Goal: Task Accomplishment & Management: Complete application form

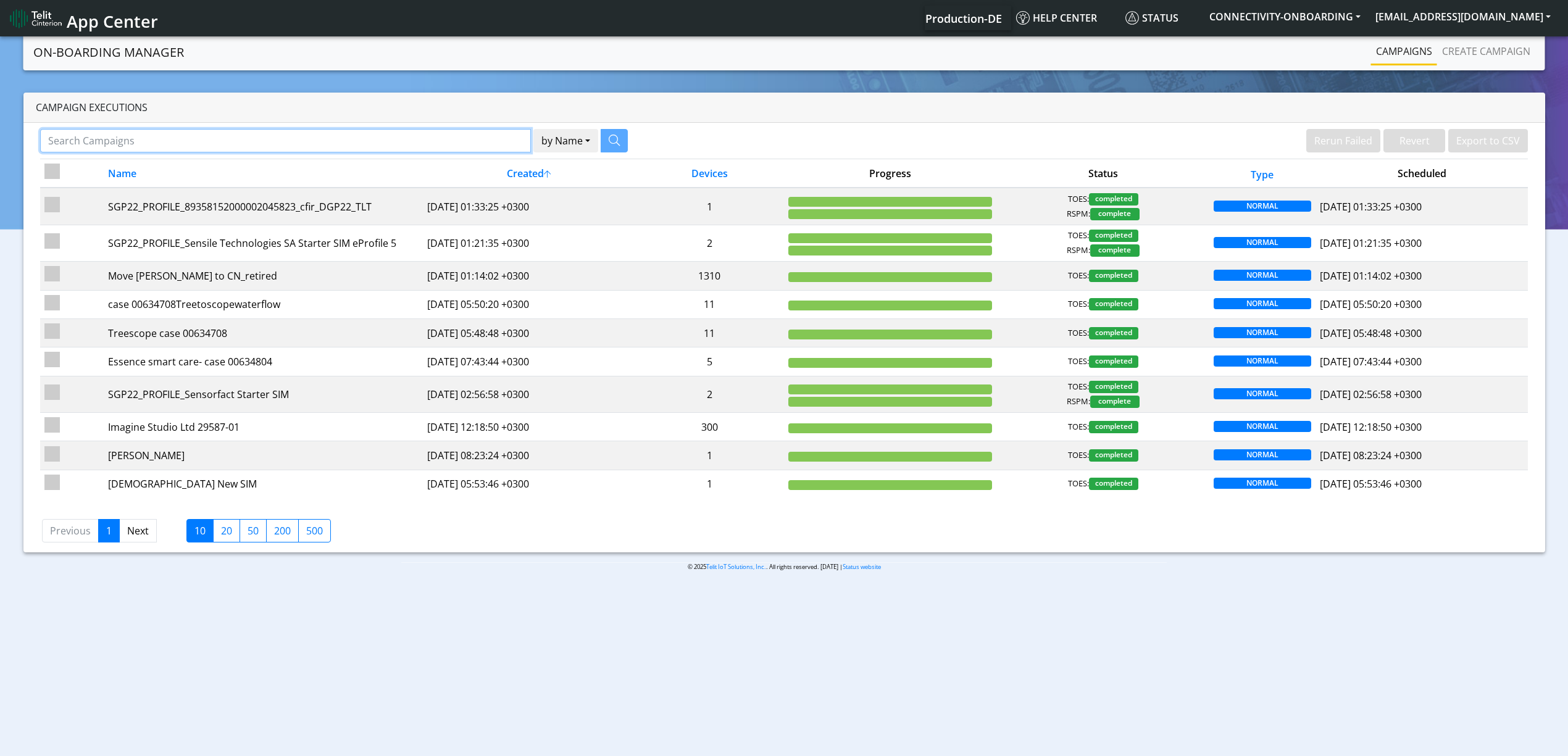
click at [347, 141] on input "Search Campaigns" at bounding box center [286, 141] width 491 height 24
type input "trap"
click at [518, 129] on button "by Name" at bounding box center [550, 141] width 65 height 24
click at [346, 141] on input "trap" at bounding box center [278, 141] width 475 height 24
click at [604, 137] on button "button" at bounding box center [599, 141] width 27 height 24
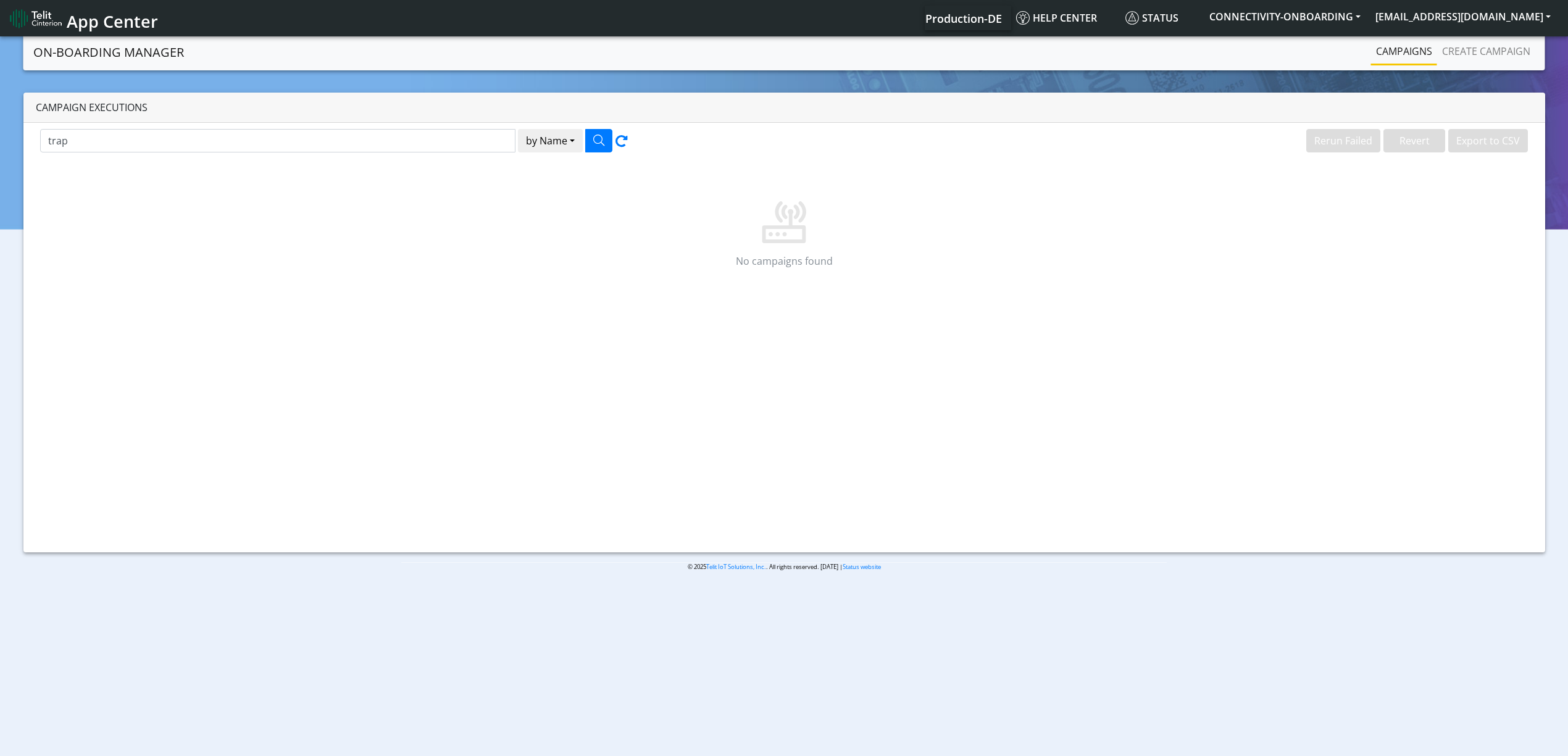
click at [433, 157] on div "trap by Name Name [PERSON_NAME]" at bounding box center [408, 144] width 753 height 30
click at [423, 153] on div "trap by Name Name [PERSON_NAME]" at bounding box center [408, 144] width 753 height 30
click at [413, 147] on input "trap" at bounding box center [278, 141] width 475 height 24
type input "trapme"
click at [609, 135] on button "button" at bounding box center [599, 141] width 27 height 24
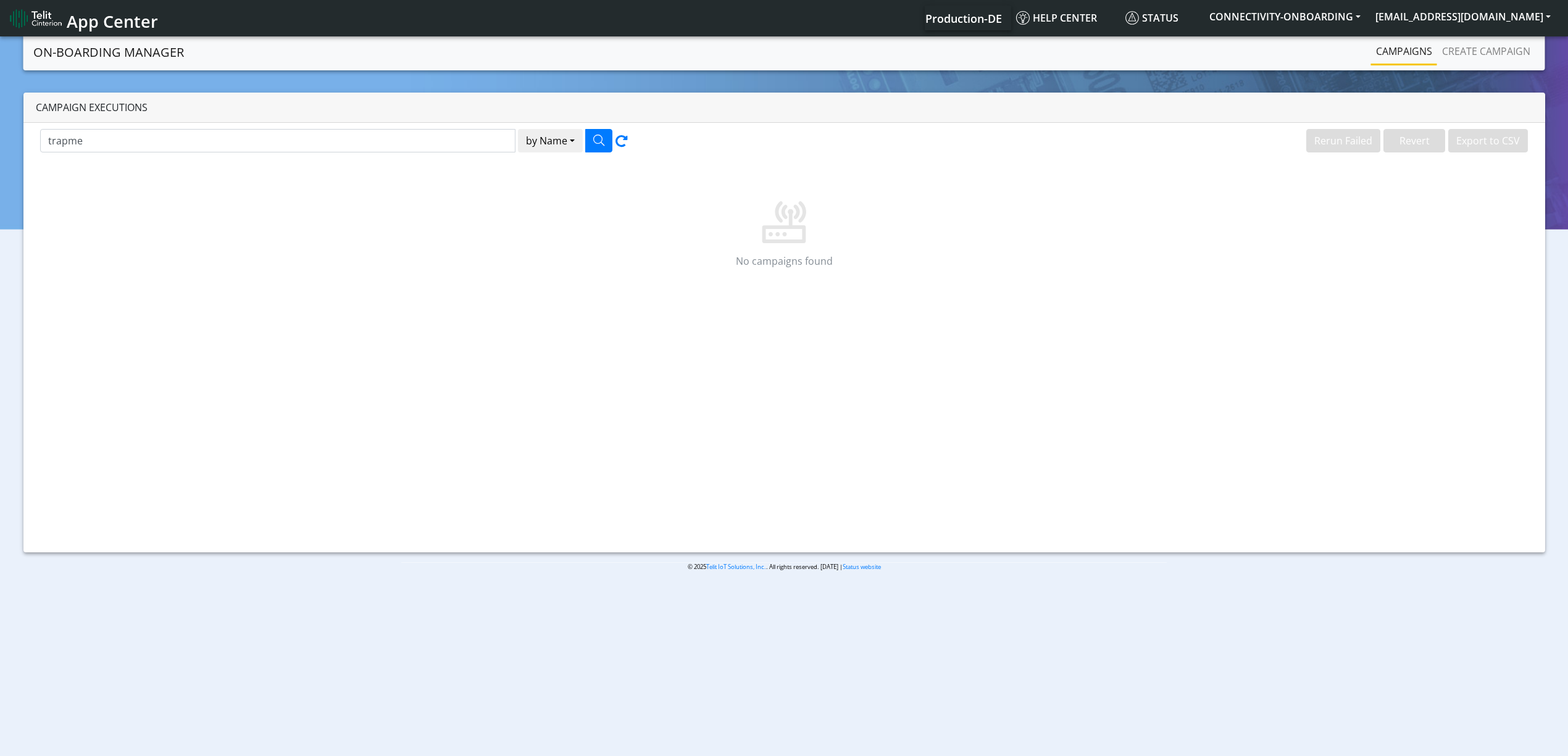
click at [168, 119] on div "Campaign Executions" at bounding box center [784, 107] width 1522 height 30
click at [157, 129] on div "trapme by Name Name [PERSON_NAME] Failed Revert Export to CSV No campaigns found" at bounding box center [784, 337] width 1522 height 429
click at [154, 139] on input "trapme" at bounding box center [278, 141] width 475 height 24
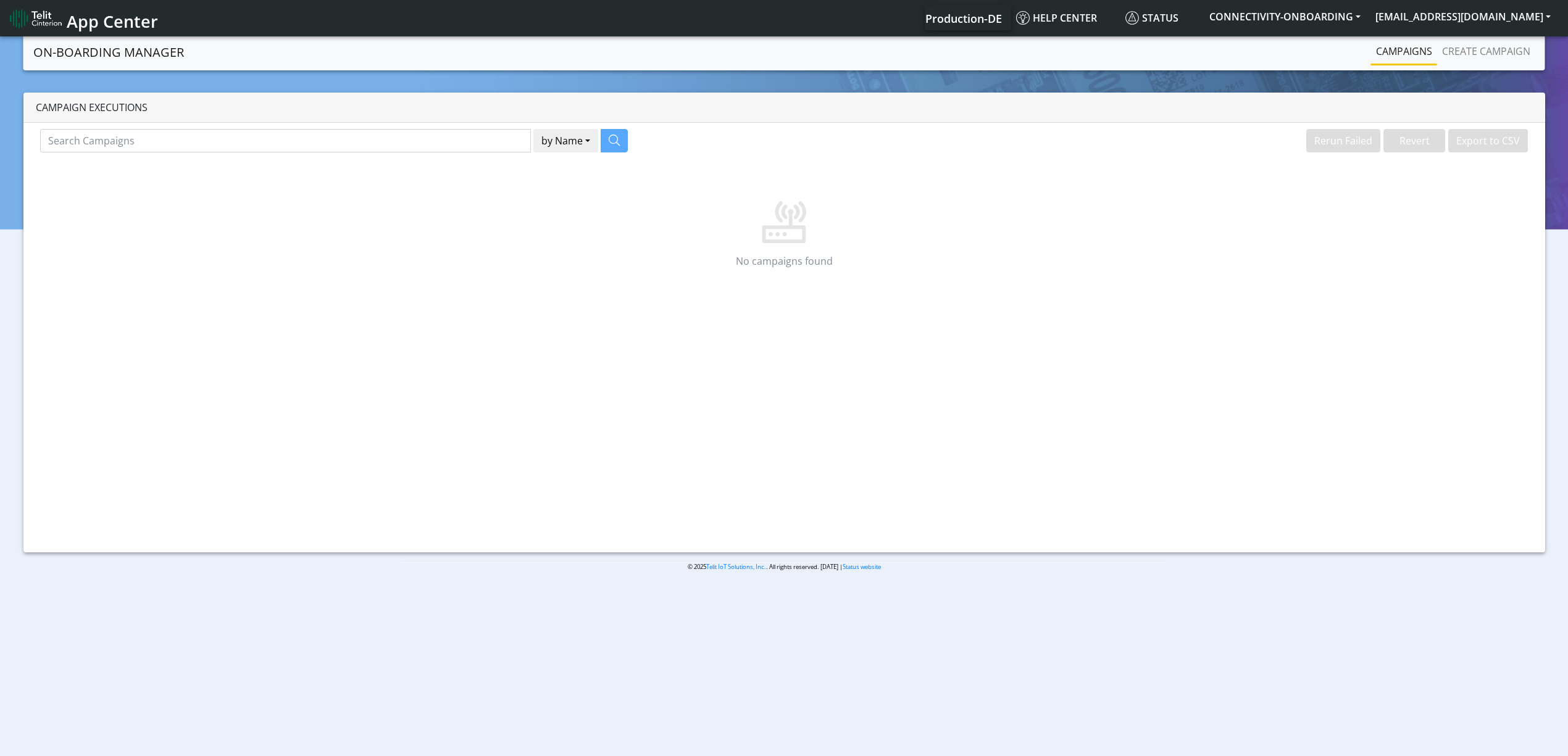
click at [250, 109] on div "Campaign Executions" at bounding box center [784, 107] width 1522 height 30
click at [225, 134] on input "Search Campaigns" at bounding box center [286, 141] width 491 height 24
type input "18887"
click at [604, 143] on button "button" at bounding box center [599, 141] width 27 height 24
click at [1463, 60] on link "Create campaign" at bounding box center [1487, 52] width 98 height 25
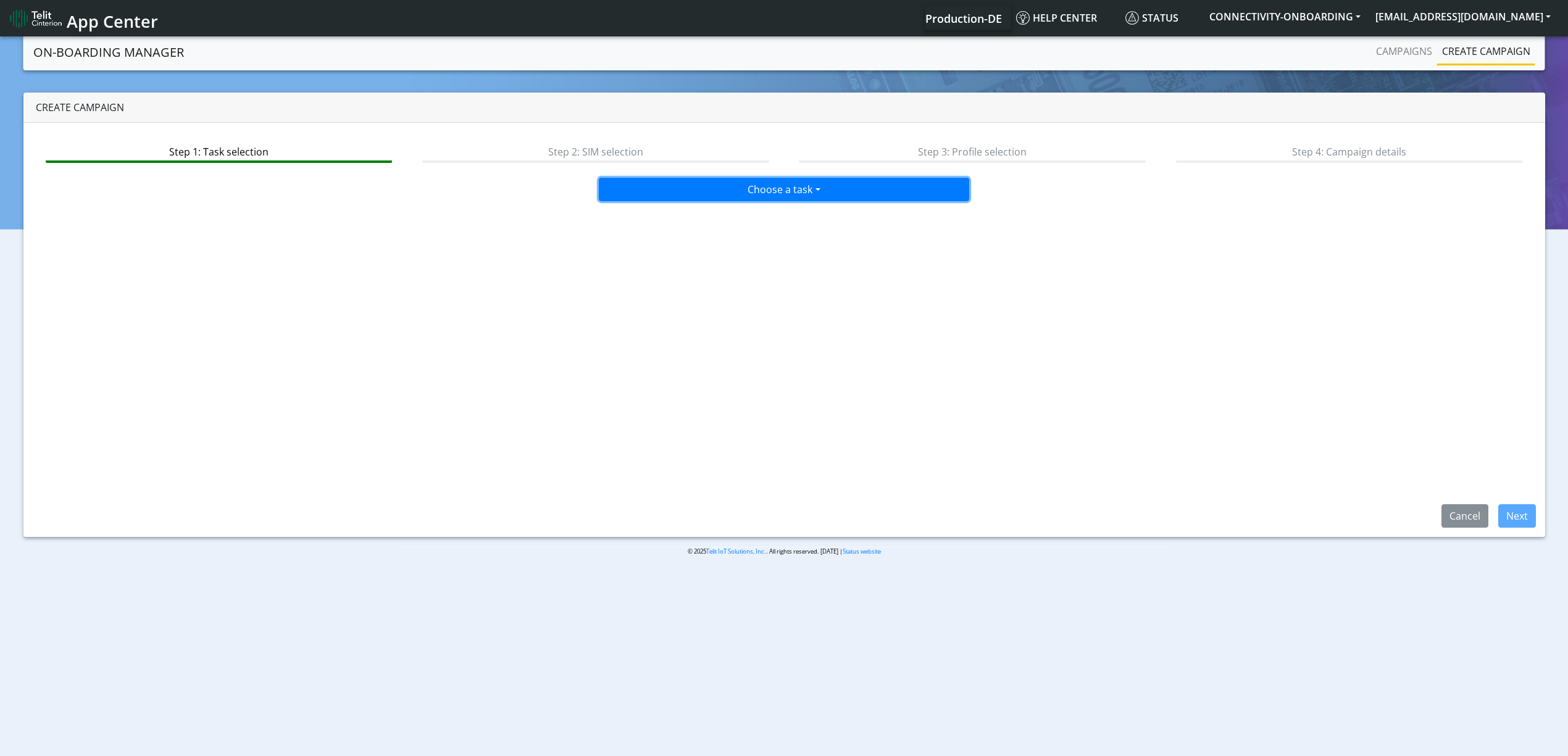
click at [738, 193] on button "Choose a task" at bounding box center [784, 189] width 370 height 24
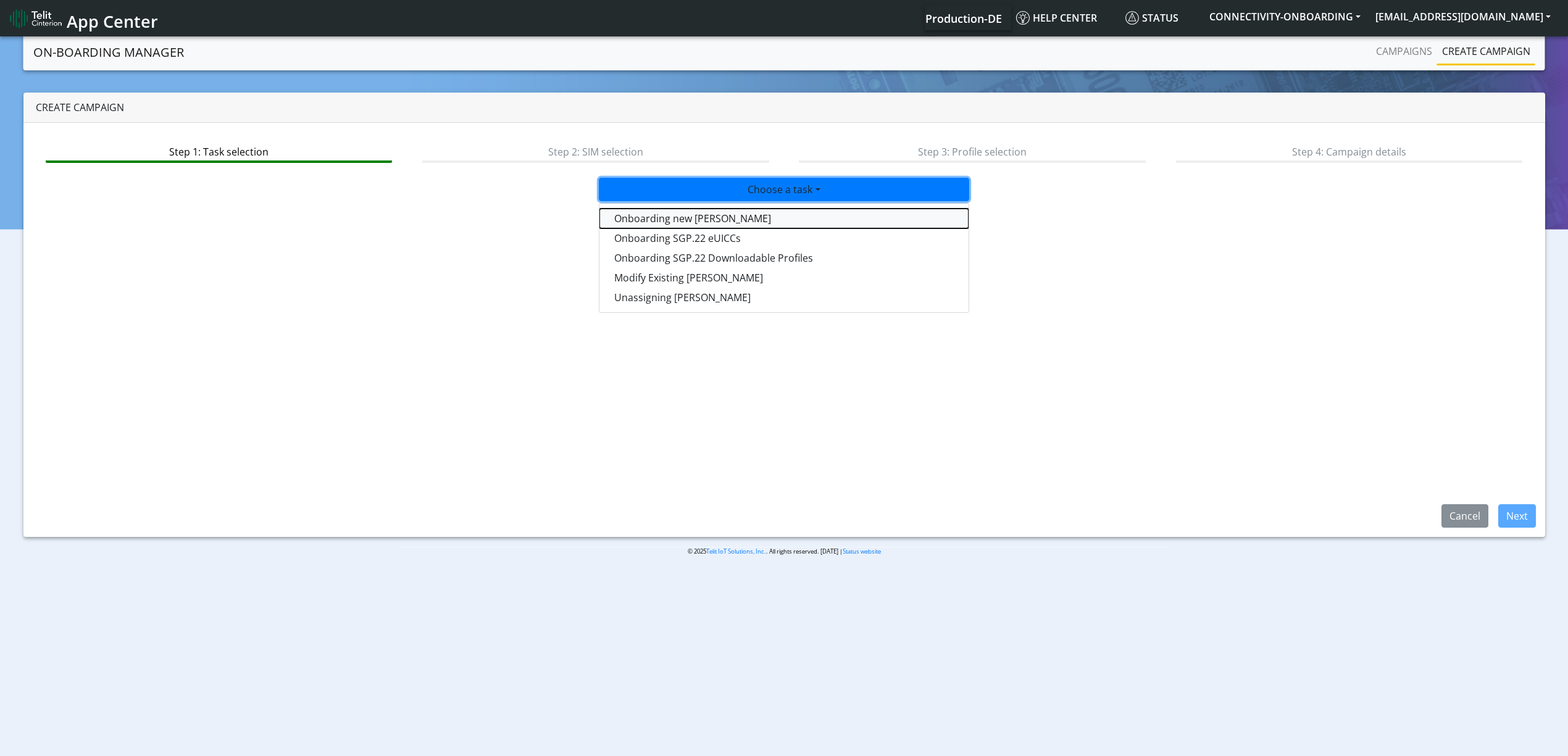
click at [703, 216] on tasktoes-dropdown "Onboarding new [PERSON_NAME]" at bounding box center [784, 219] width 369 height 20
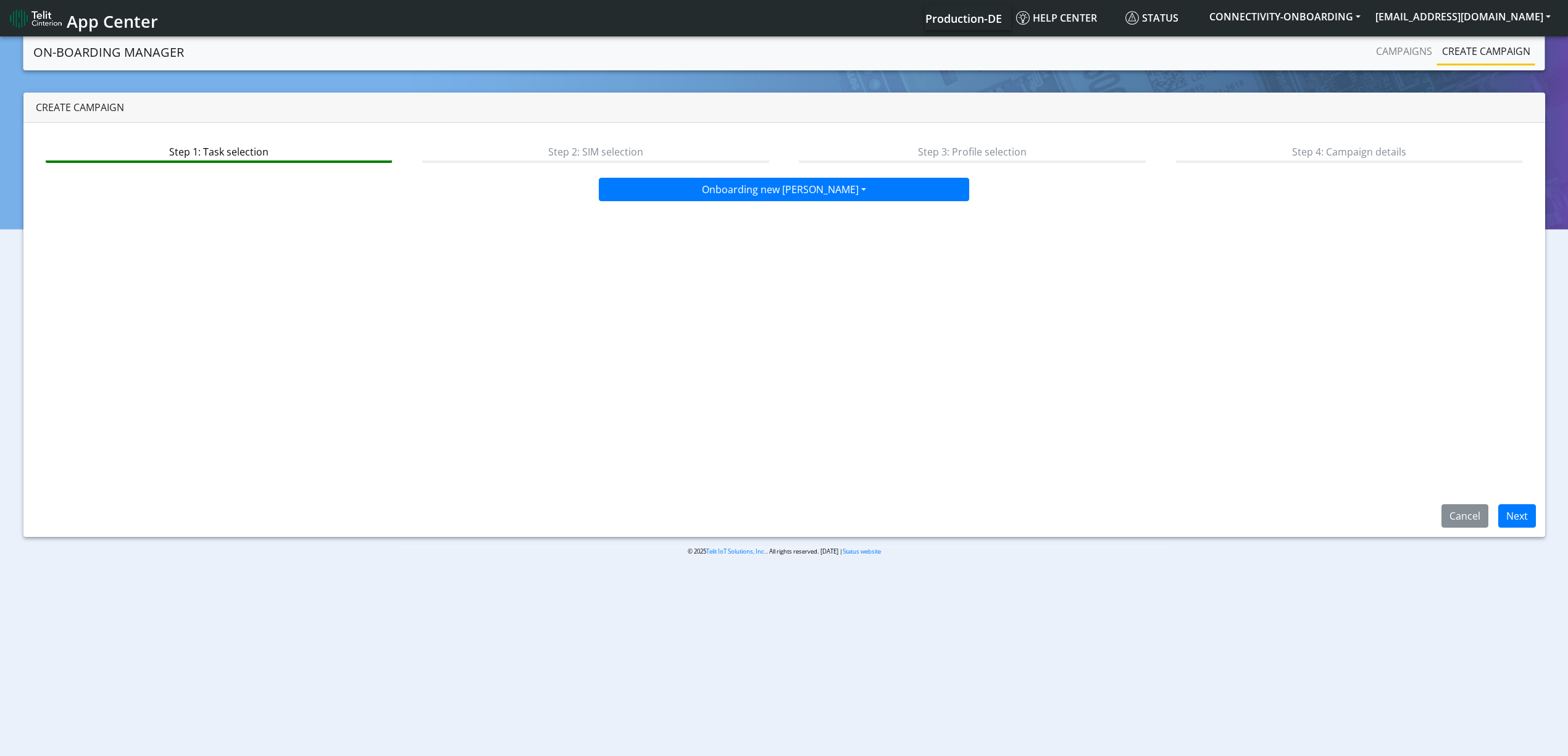
click at [1530, 534] on div "Step 1: Task selection Step 2: SIM selection Step 3: Profile selection Step 4: …" at bounding box center [784, 330] width 1522 height 414
click at [1515, 517] on button "Next" at bounding box center [1517, 516] width 38 height 24
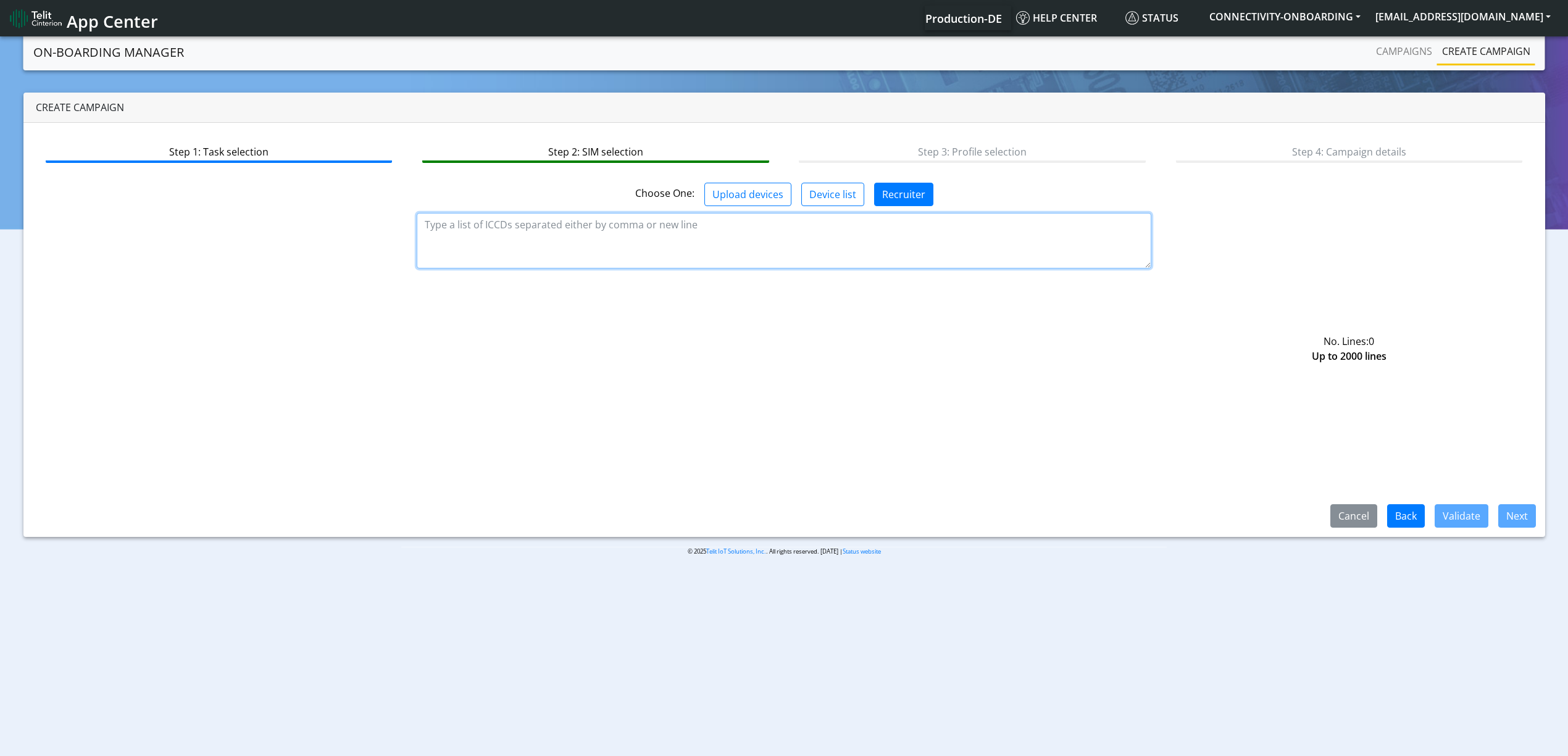
click at [689, 250] on textarea at bounding box center [784, 240] width 735 height 55
paste textarea "89358151000034907025 89358151000034907033 89358151000034907041 8935815100003490…"
type textarea "89358151000034907025 89358151000034907033 89358151000034907041 8935815100003490…"
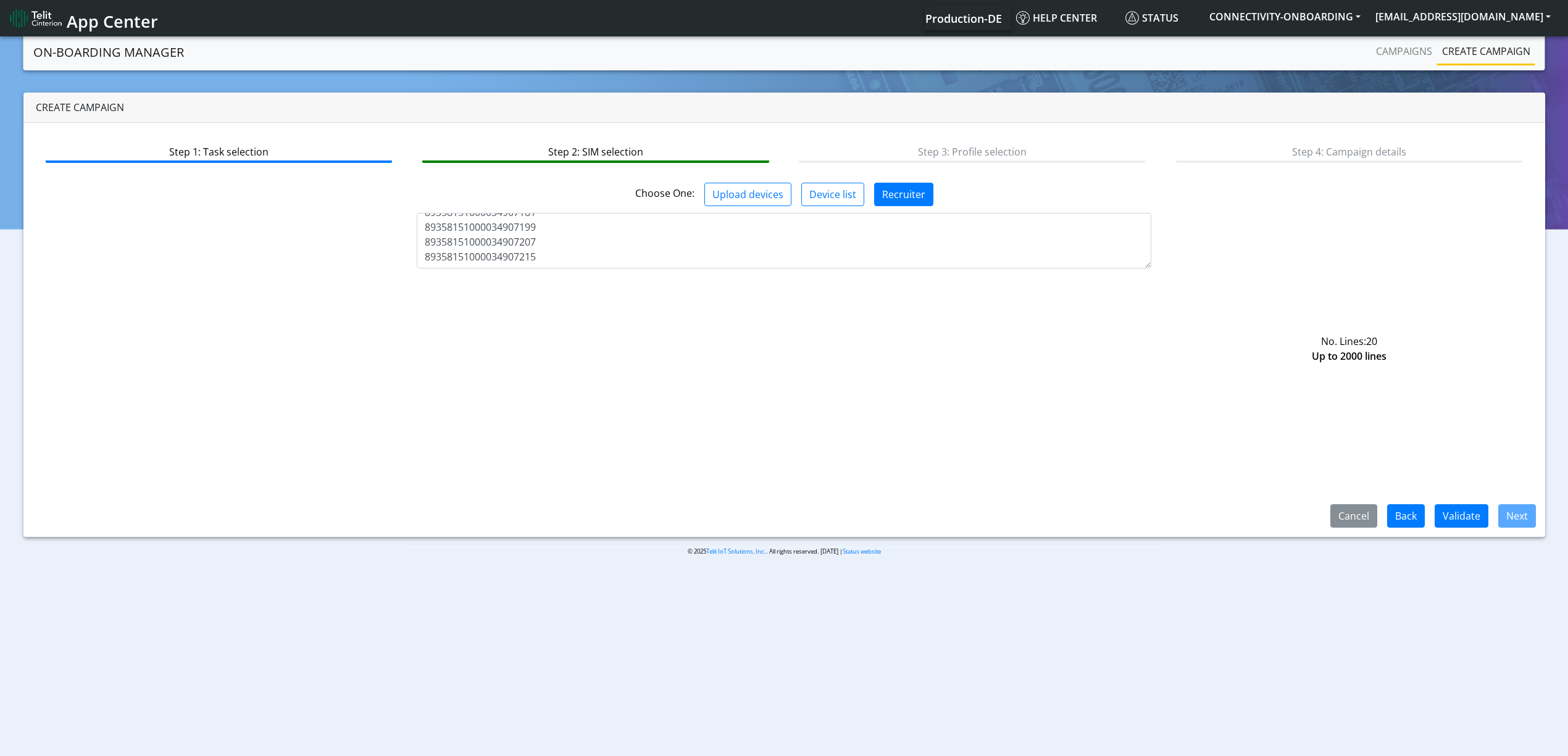
click at [1433, 515] on div "Cancel Back Validate Next" at bounding box center [1428, 516] width 234 height 24
click at [1445, 515] on button "Validate" at bounding box center [1462, 516] width 53 height 24
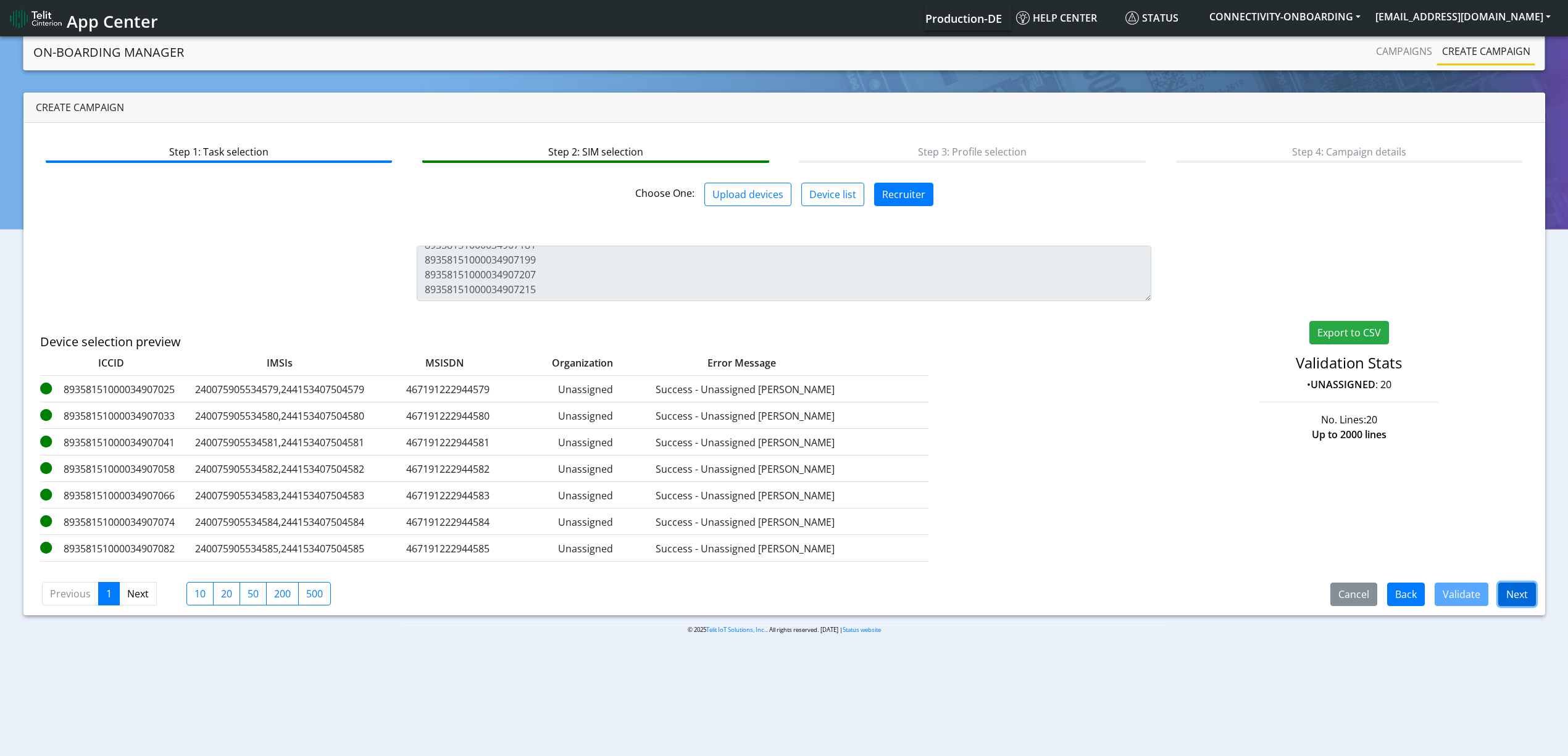
click at [1515, 588] on button "Next" at bounding box center [1517, 594] width 38 height 24
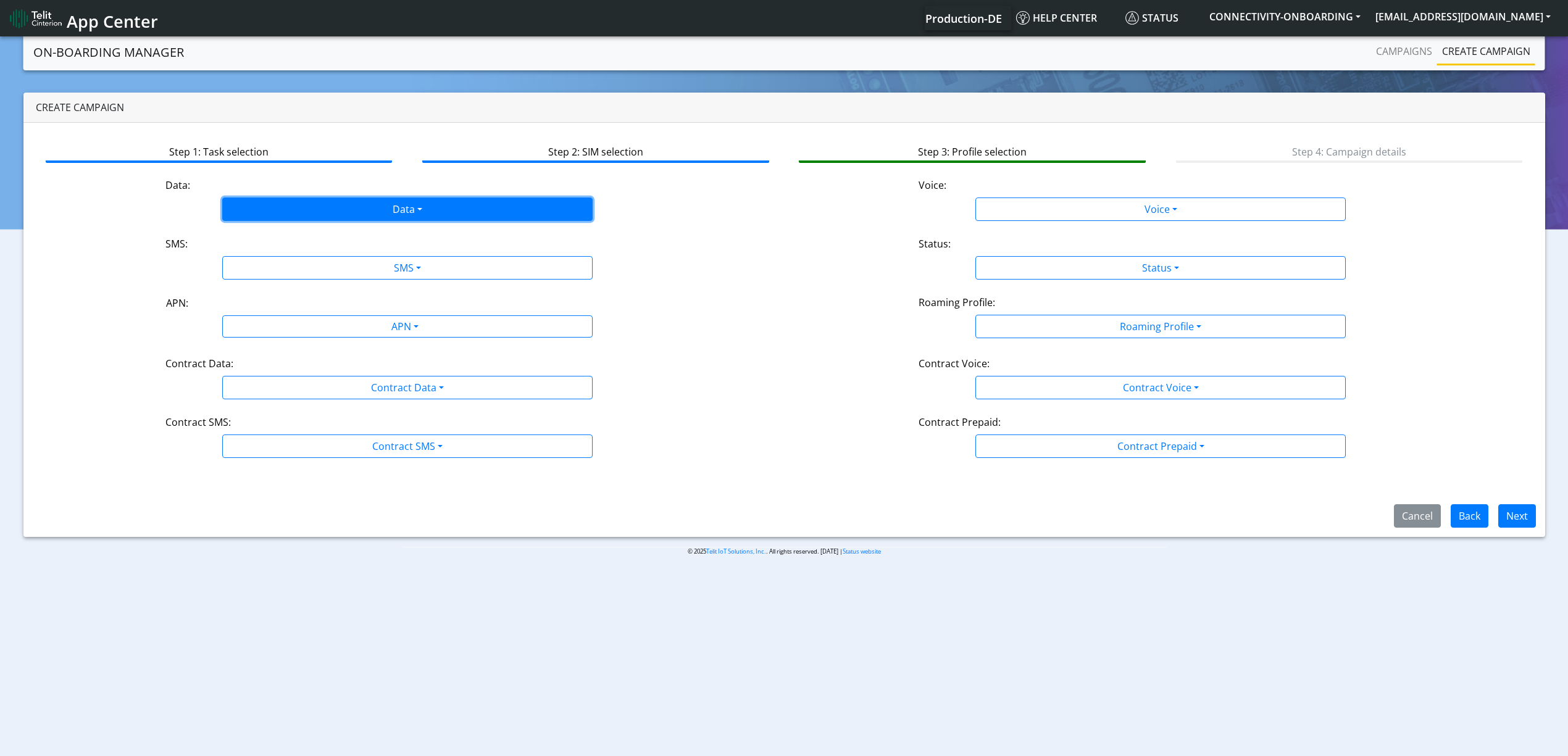
click at [320, 214] on button "Data" at bounding box center [408, 209] width 370 height 24
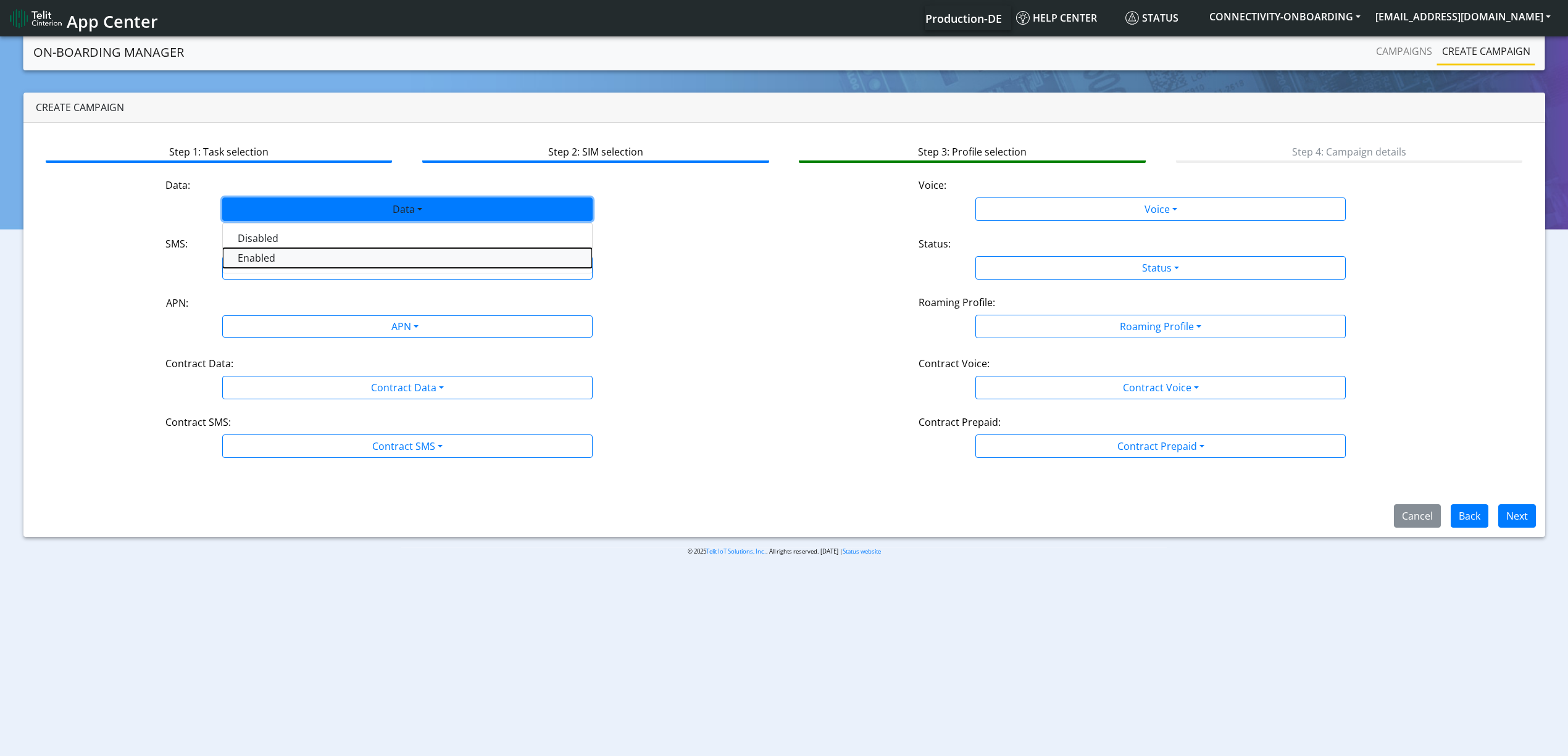
click at [280, 253] on button "Enabled" at bounding box center [408, 258] width 369 height 20
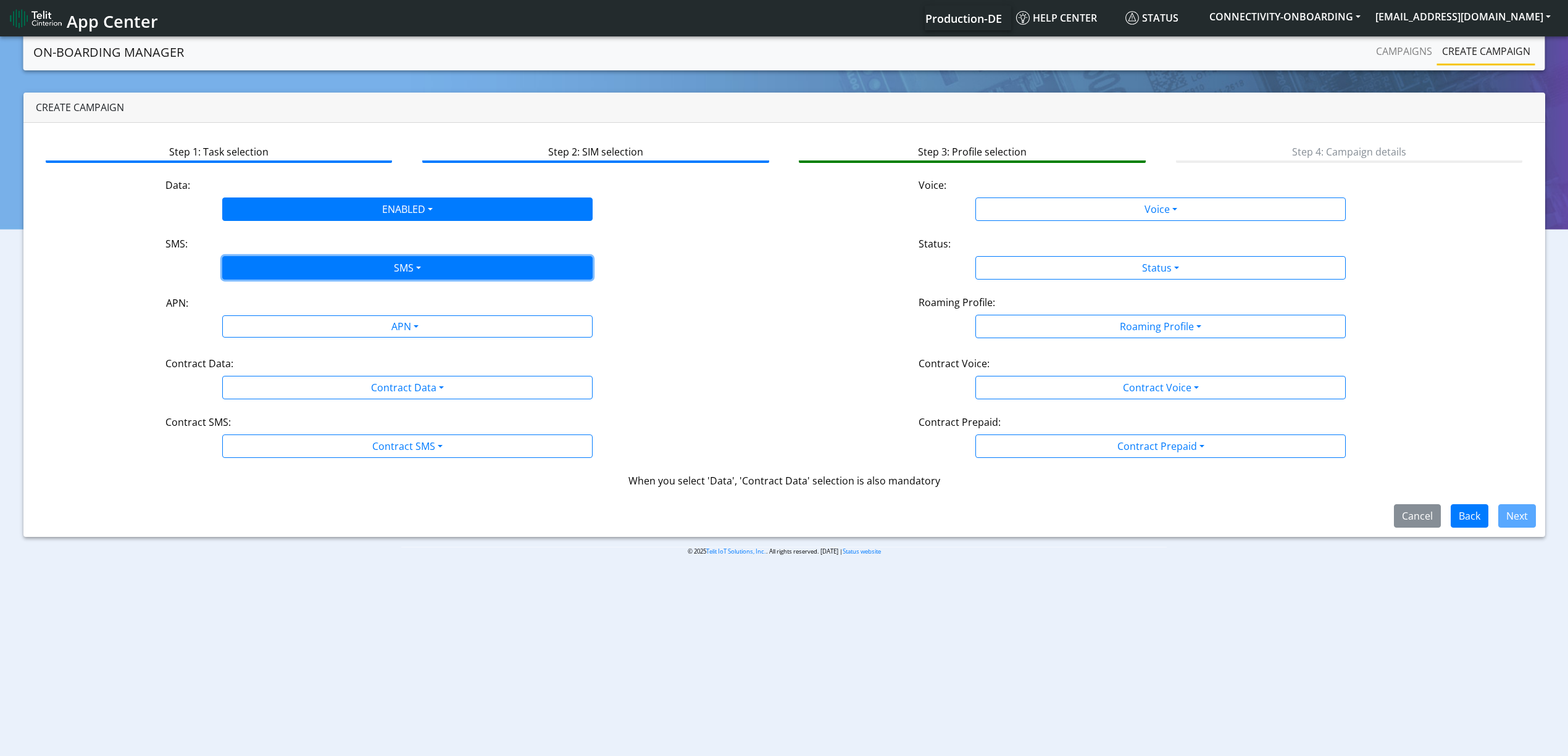
click at [291, 276] on button "SMS" at bounding box center [408, 268] width 370 height 24
click at [279, 353] on button "Both" at bounding box center [408, 356] width 369 height 20
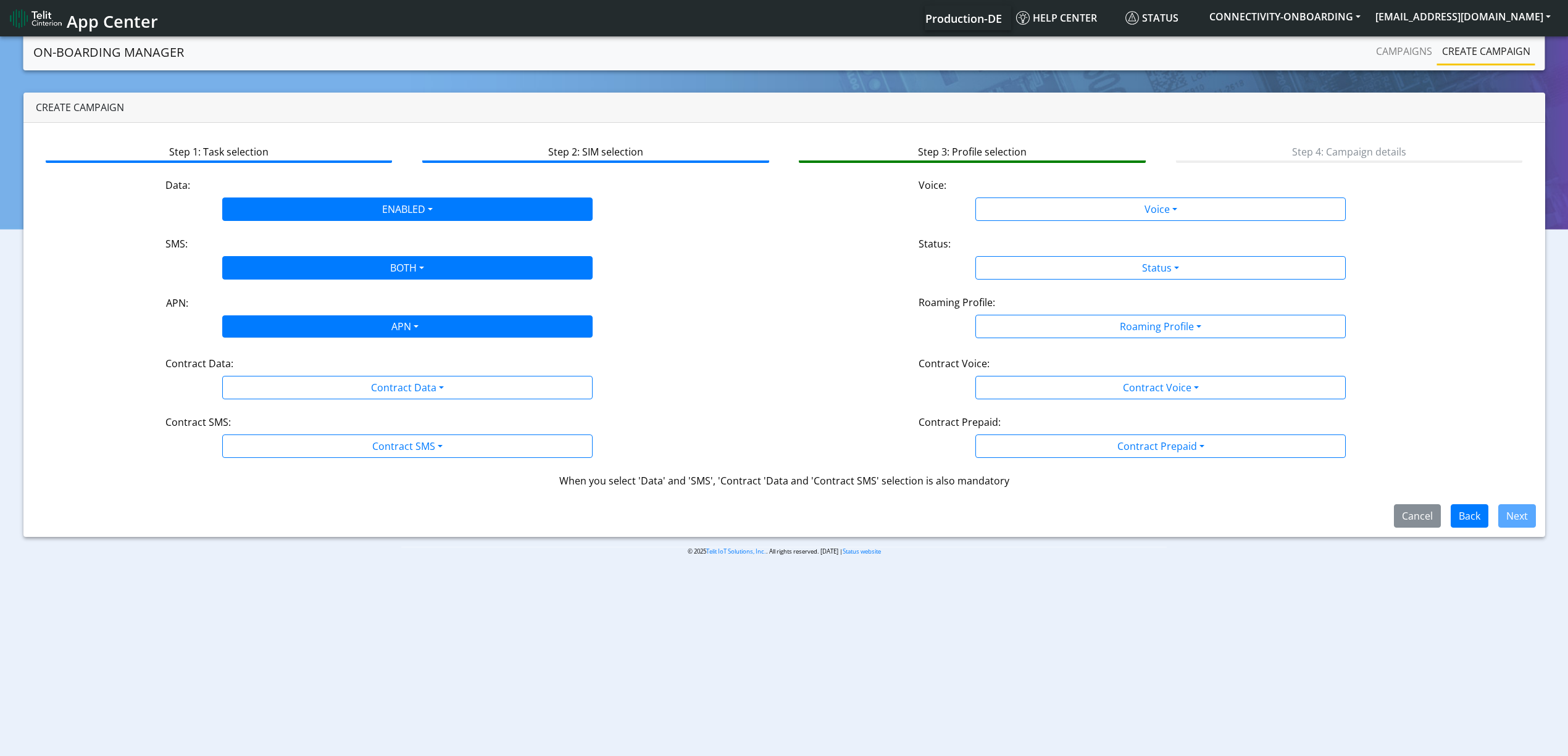
click at [279, 329] on div "APN" at bounding box center [405, 328] width 392 height 24
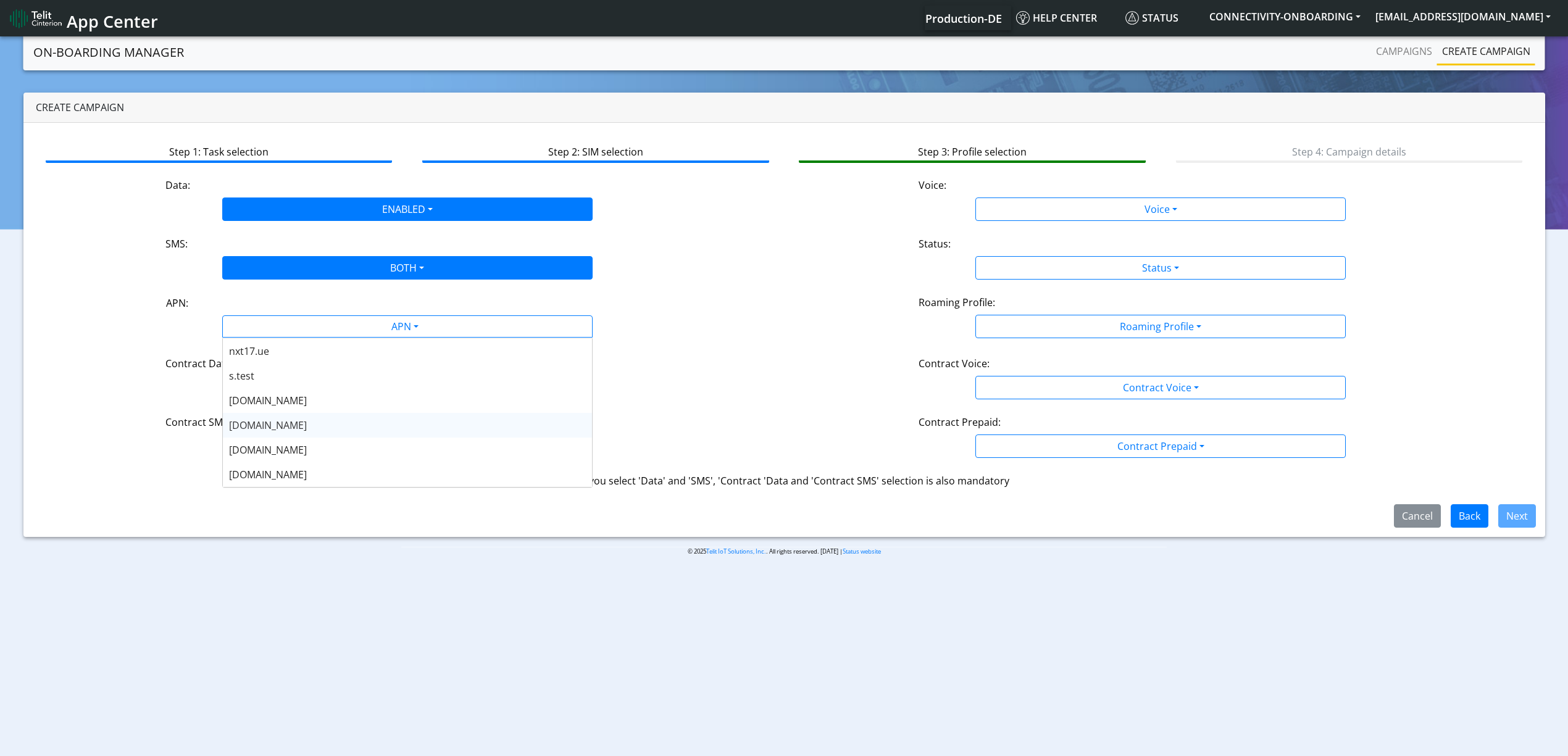
click at [279, 432] on div "[DOMAIN_NAME]" at bounding box center [408, 426] width 369 height 25
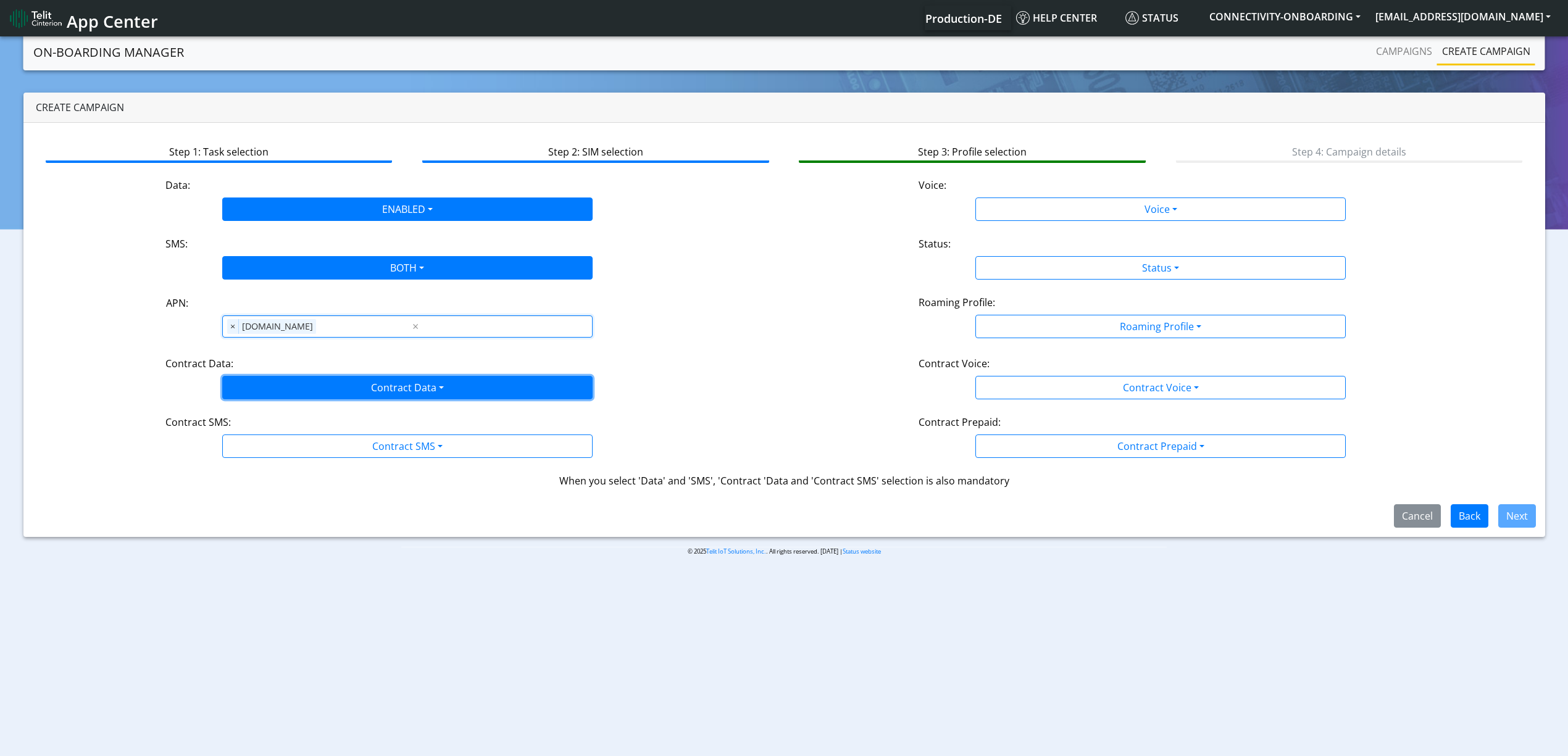
click at [275, 389] on button "Contract Data" at bounding box center [408, 388] width 370 height 24
click at [259, 446] on Dataenabled-dropdown "Enabled" at bounding box center [408, 436] width 369 height 20
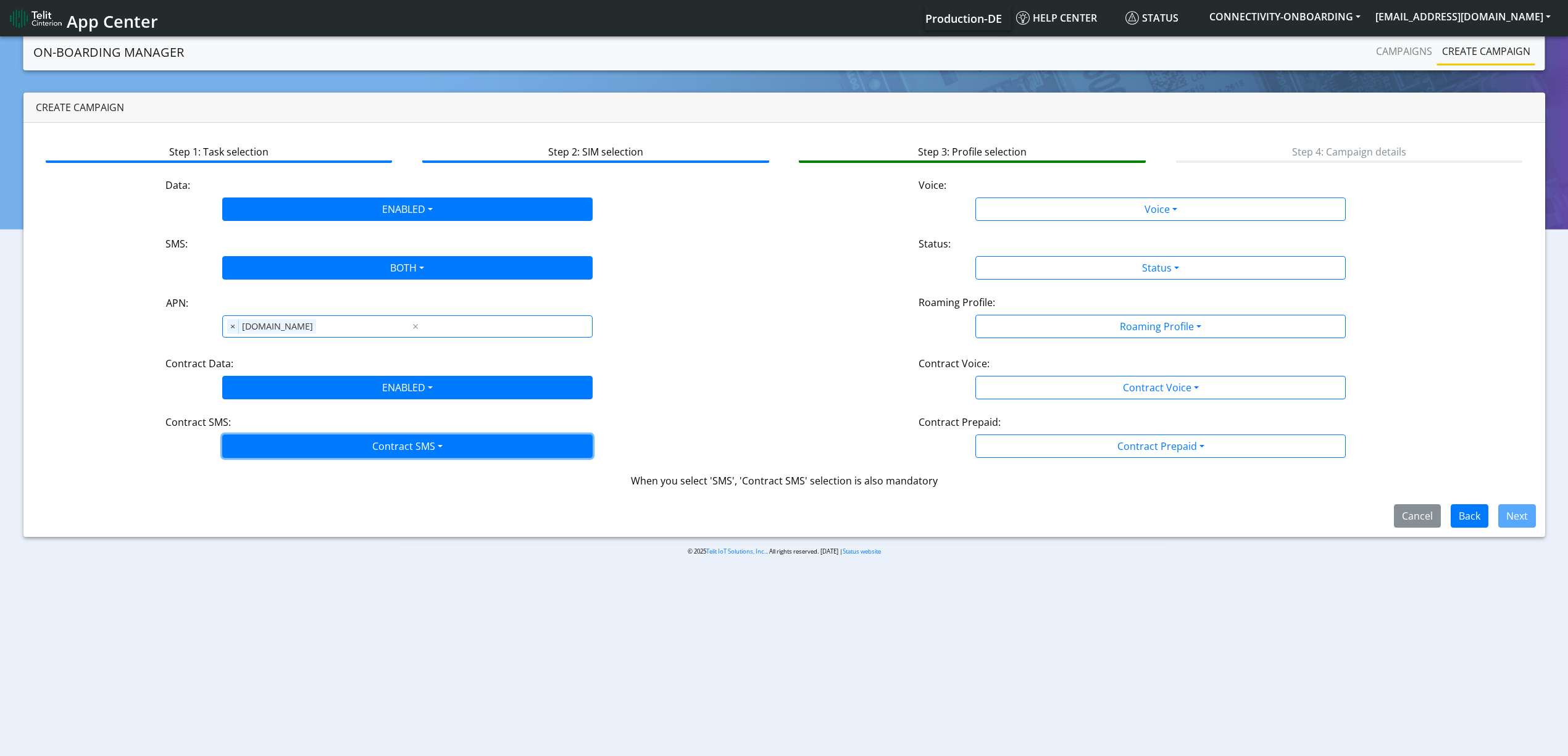
click at [284, 445] on button "Contract SMS" at bounding box center [408, 446] width 370 height 24
click at [262, 541] on SMSboth-dropdown "Both" at bounding box center [408, 534] width 369 height 20
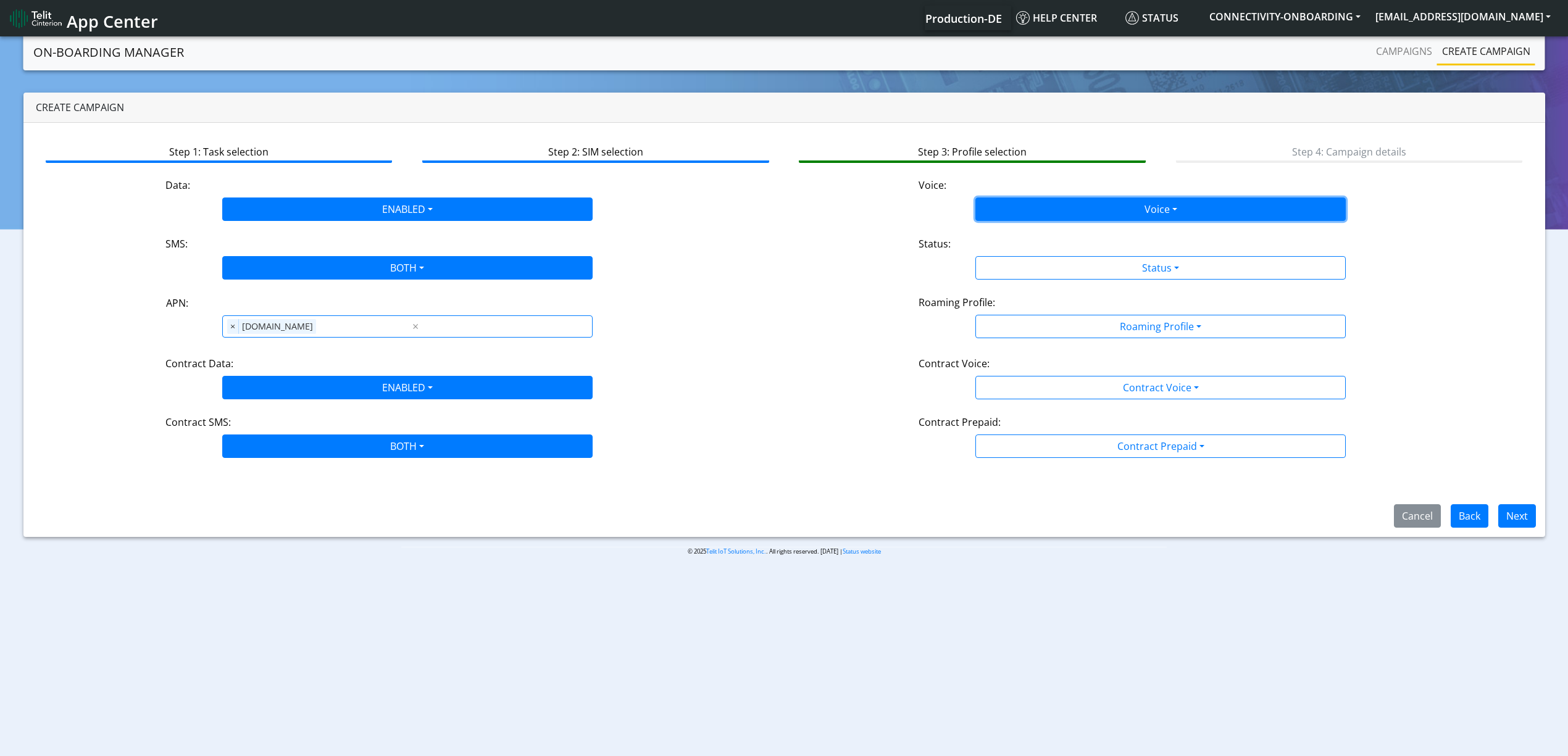
click at [995, 200] on button "Voice" at bounding box center [1161, 209] width 370 height 24
click at [995, 230] on button "Disabled" at bounding box center [1161, 239] width 369 height 20
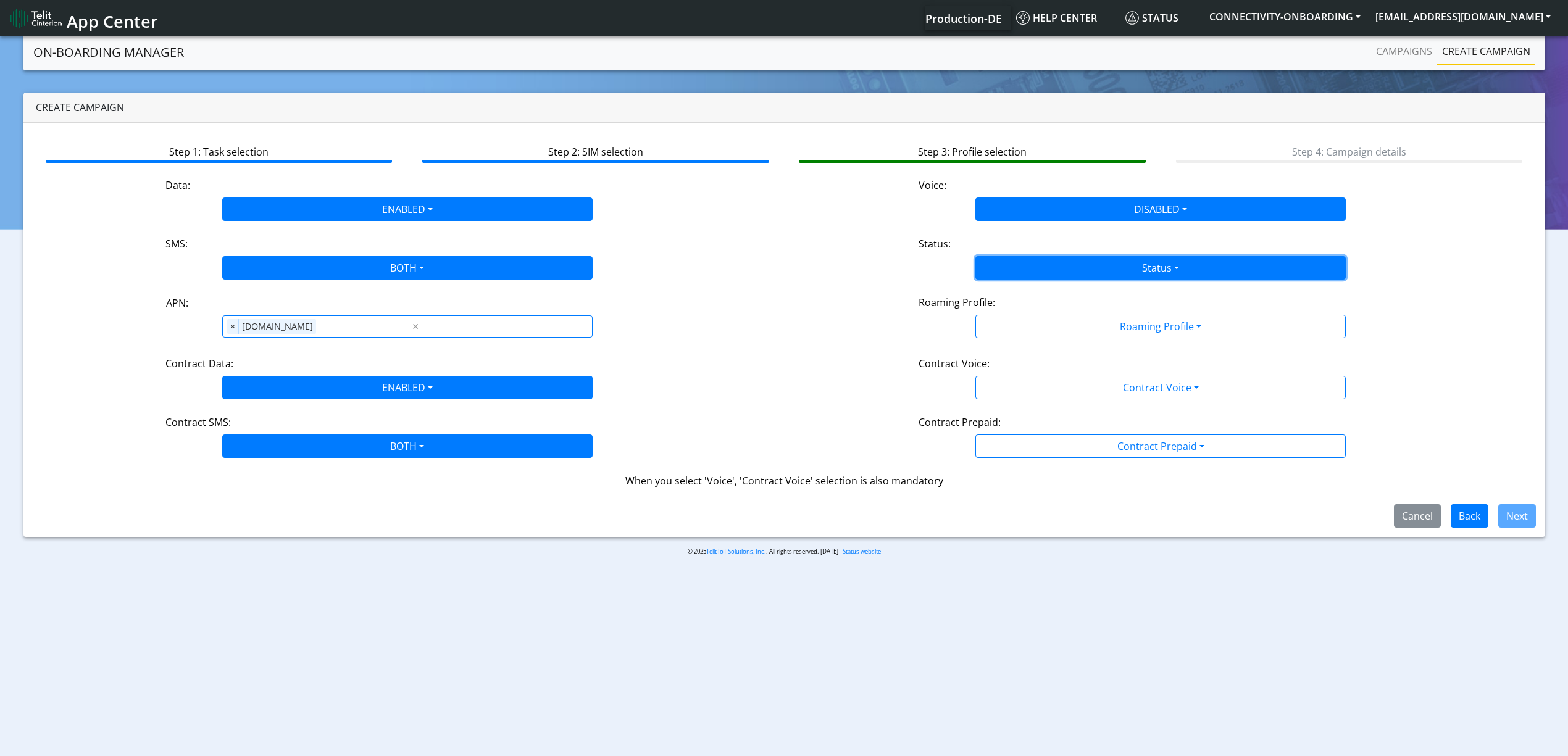
click at [1029, 264] on button "Status" at bounding box center [1161, 268] width 370 height 24
click at [1029, 301] on button "Activate" at bounding box center [1161, 297] width 369 height 20
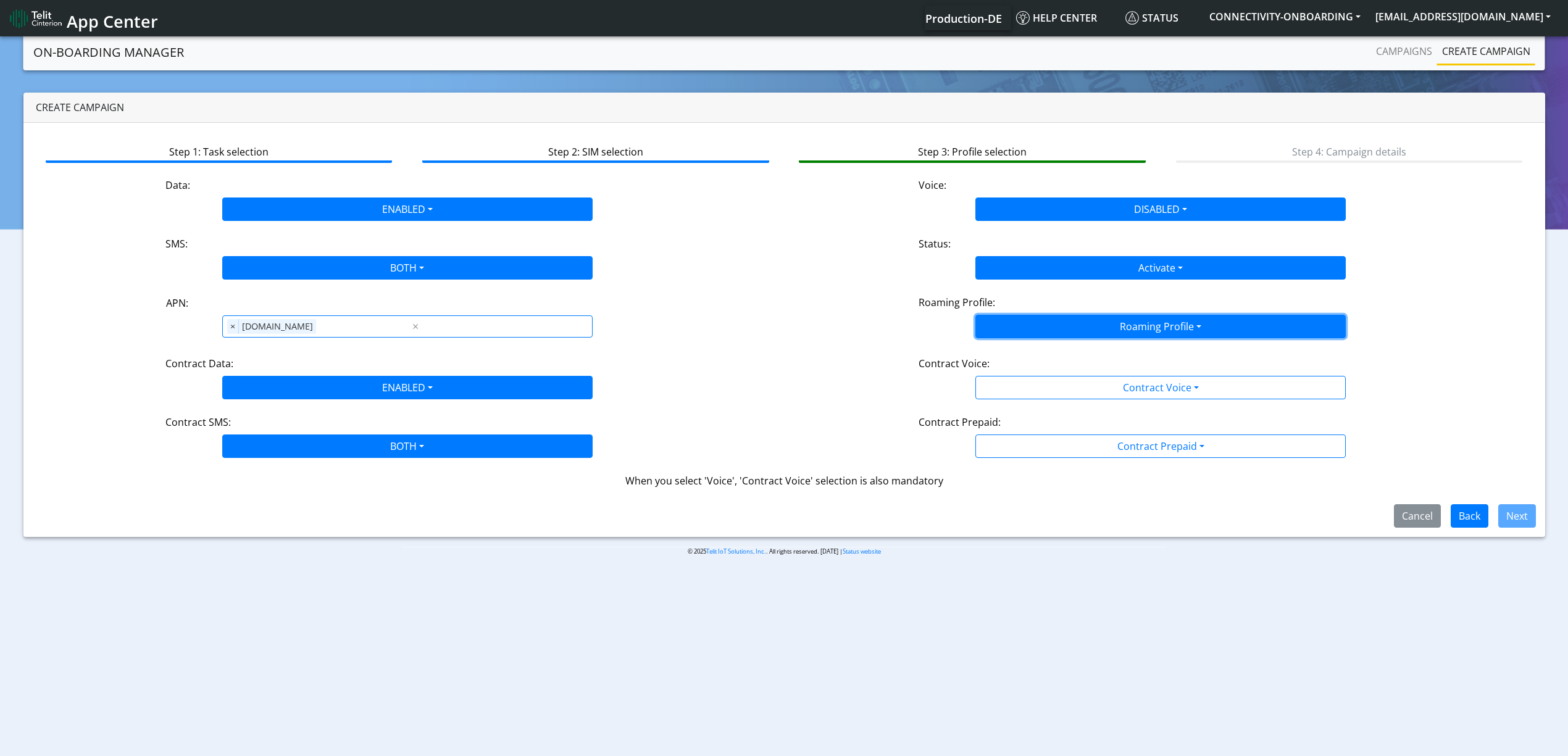
click at [1035, 325] on button "Roaming Profile" at bounding box center [1161, 327] width 370 height 24
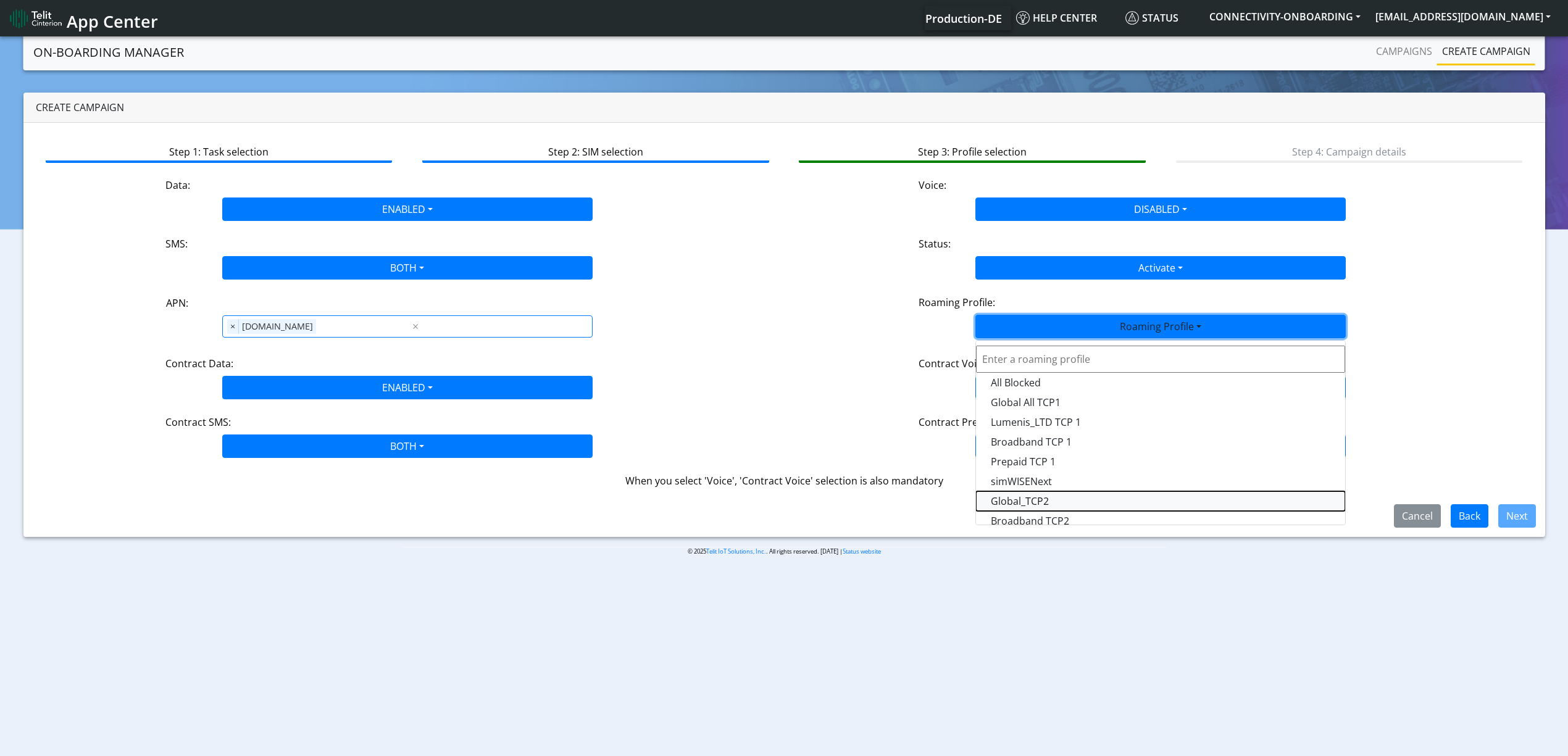
click at [1081, 501] on Profile-dropdown "Global_TCP2" at bounding box center [1161, 501] width 369 height 20
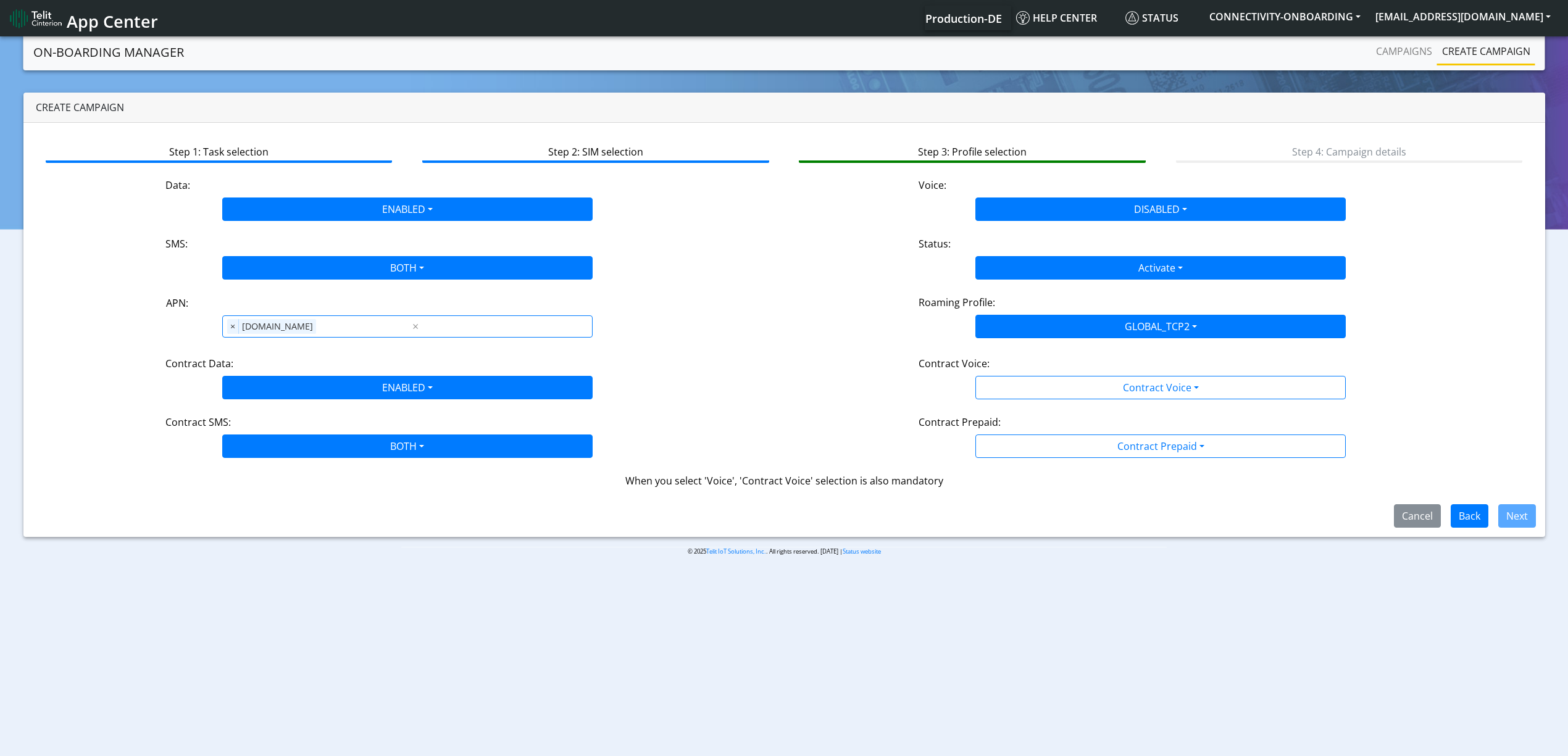
click at [1060, 414] on app-profile-selection "Data: ENABLED Disabled Enabled Voice: DISABLED Disabled Enabled SMS: BOTH Disab…" at bounding box center [784, 333] width 1488 height 311
click at [1053, 403] on app-profile-selection "Data: ENABLED Disabled Enabled Voice: DISABLED Disabled Enabled SMS: BOTH Disab…" at bounding box center [784, 333] width 1488 height 311
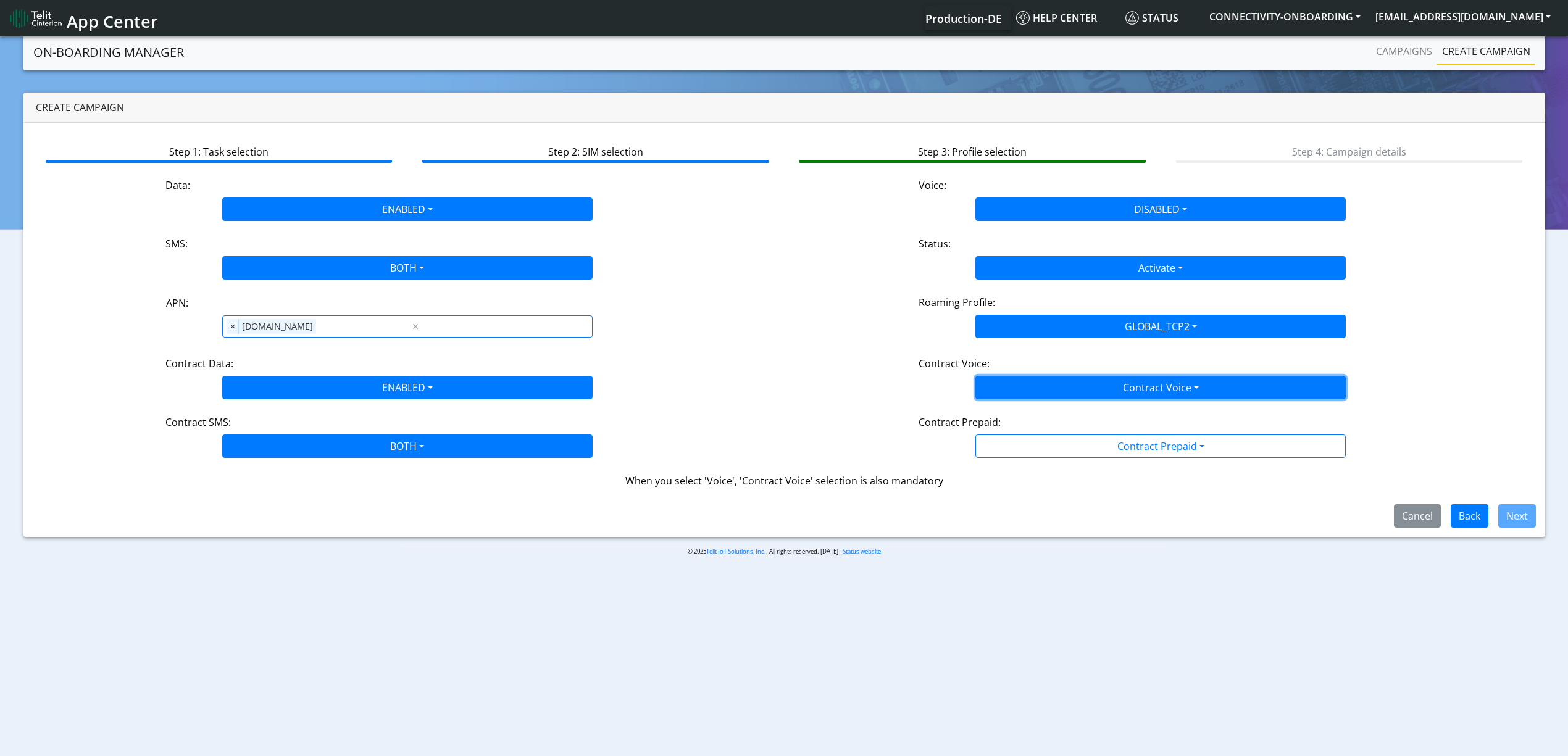
click at [1028, 385] on button "Contract Voice" at bounding box center [1161, 388] width 370 height 24
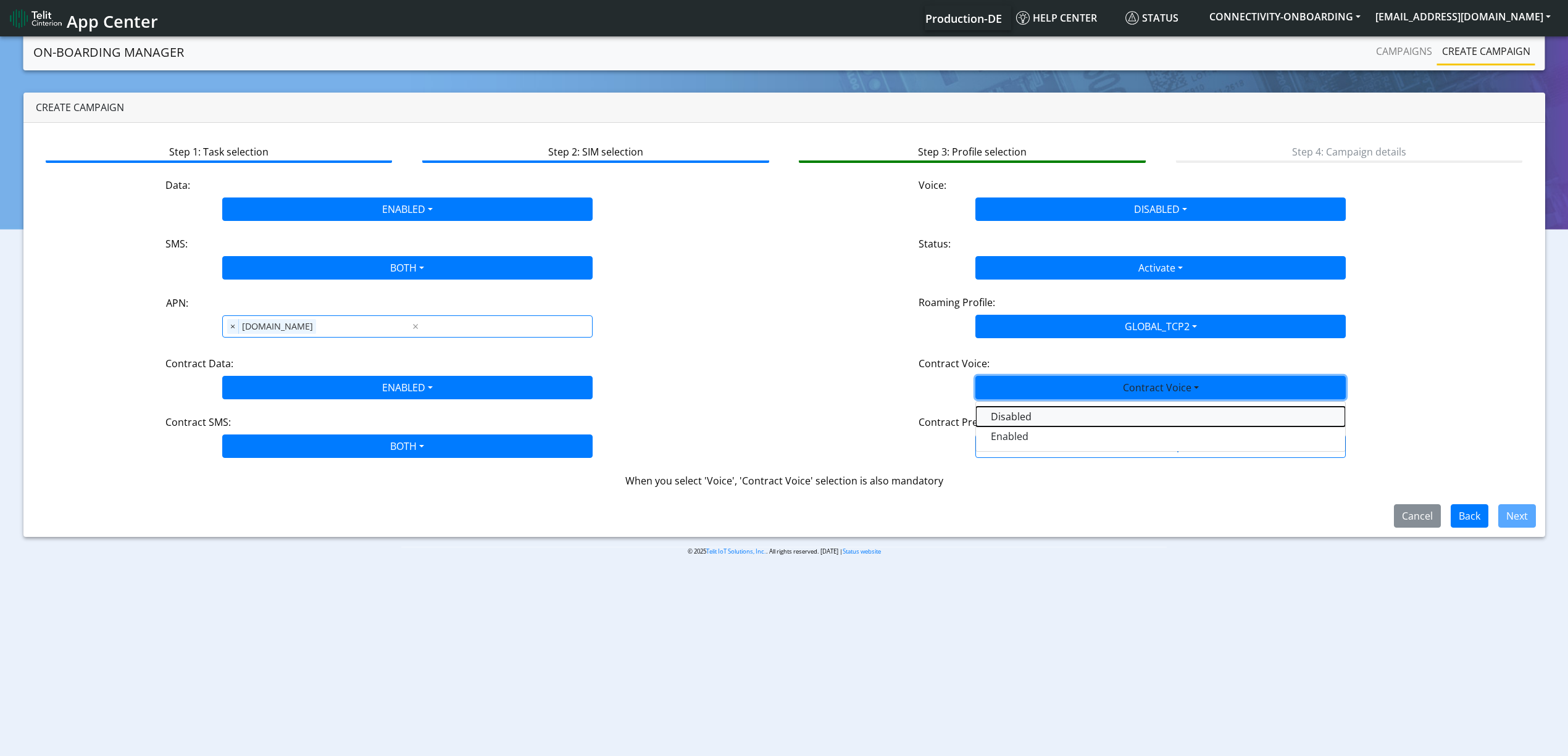
click at [1028, 426] on Voicedisabled-dropdown "Disabled" at bounding box center [1161, 417] width 369 height 20
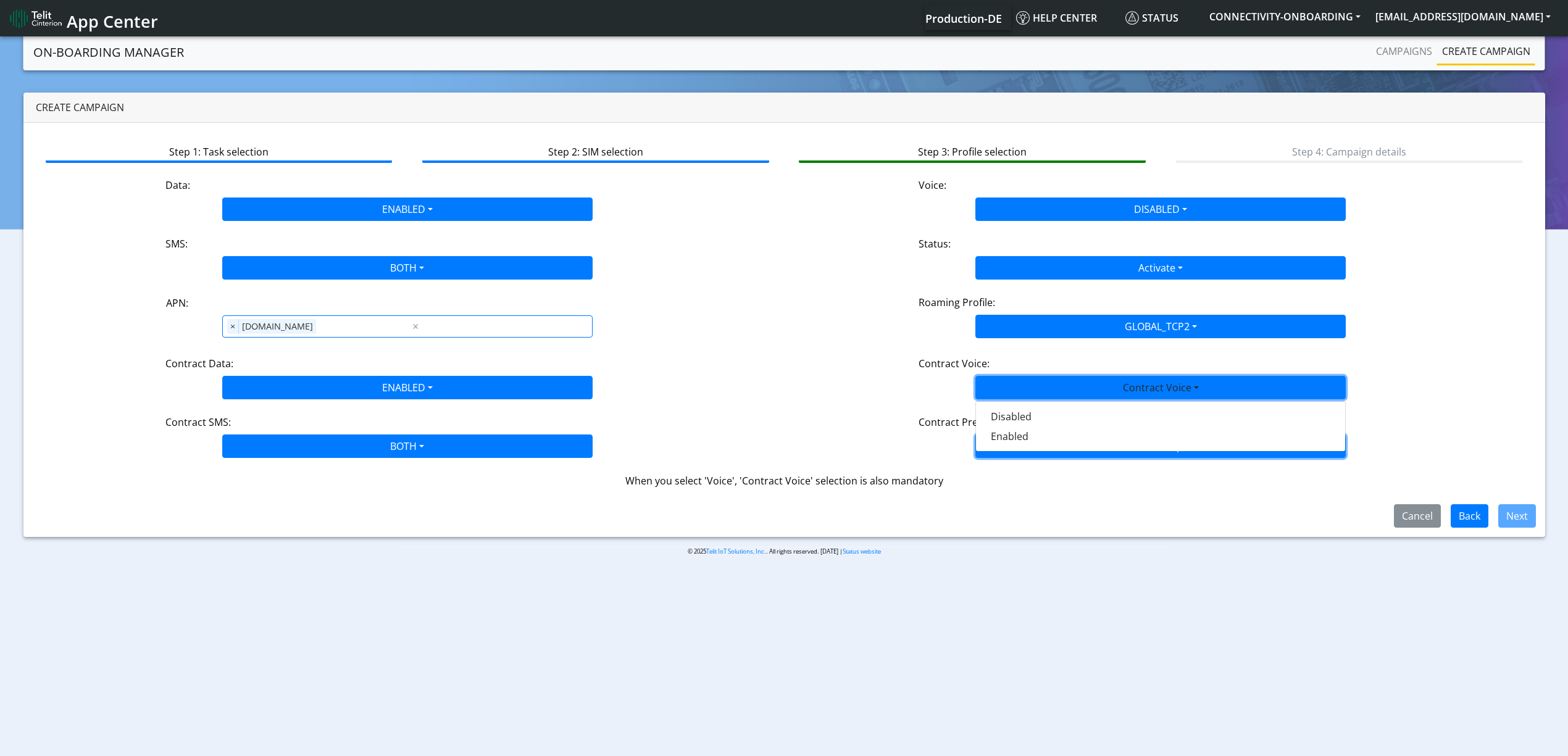
click at [1035, 399] on button "Contract Prepaid" at bounding box center [1161, 388] width 370 height 24
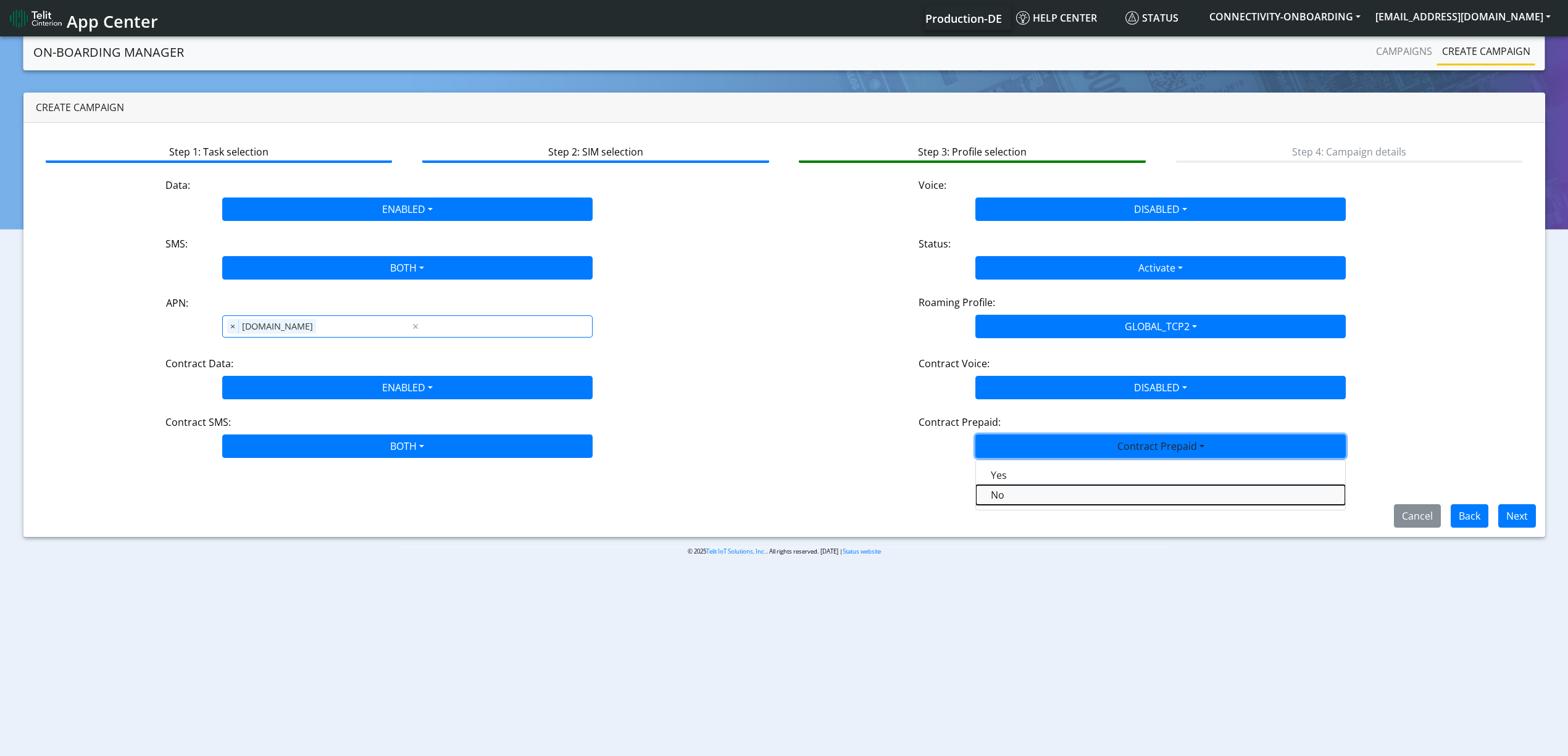
click at [1022, 504] on Prepaidnotprepaid-dropdown "No" at bounding box center [1161, 495] width 369 height 20
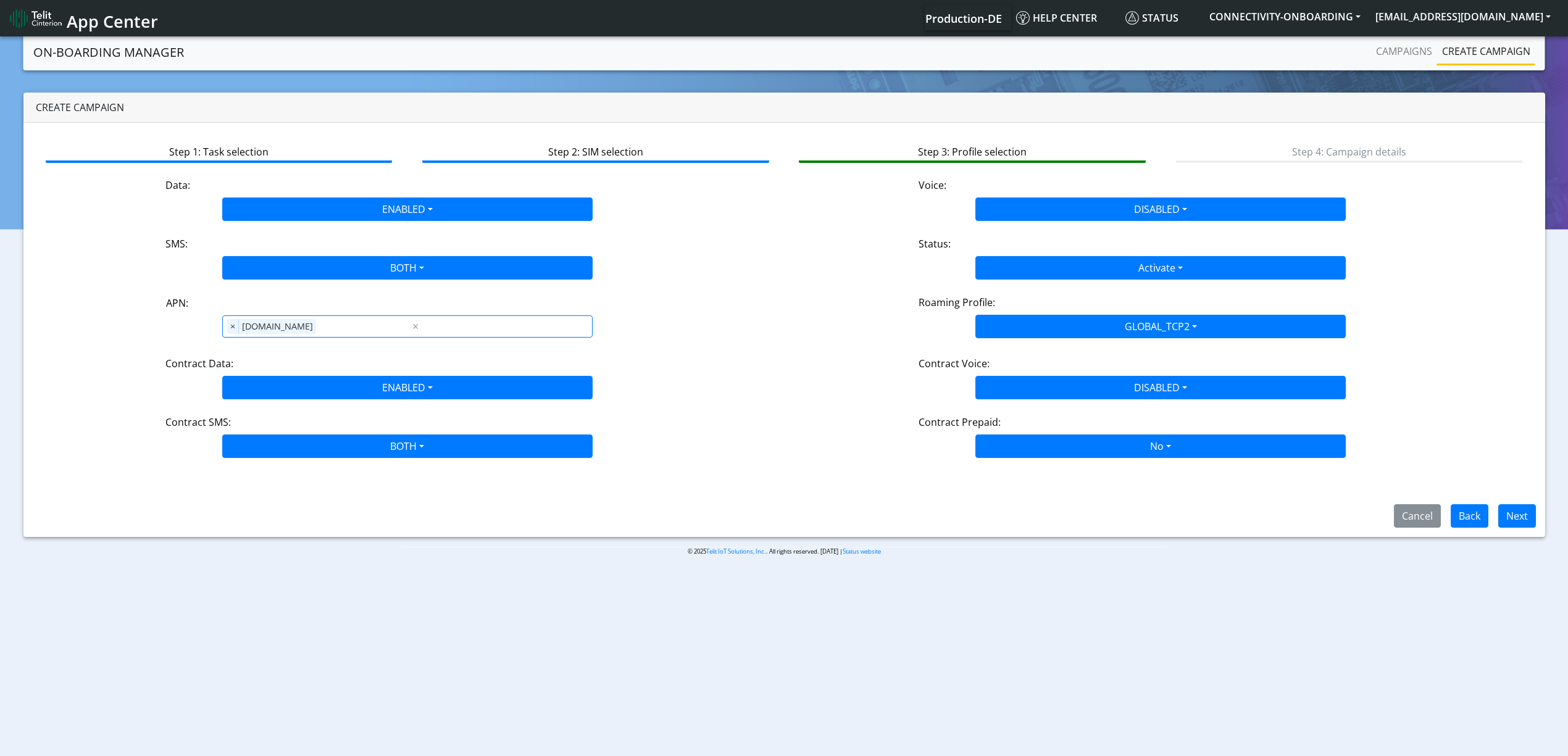
click at [1539, 517] on div "Cancel Back Next" at bounding box center [1460, 516] width 170 height 24
click at [1520, 517] on button "Next" at bounding box center [1517, 516] width 38 height 24
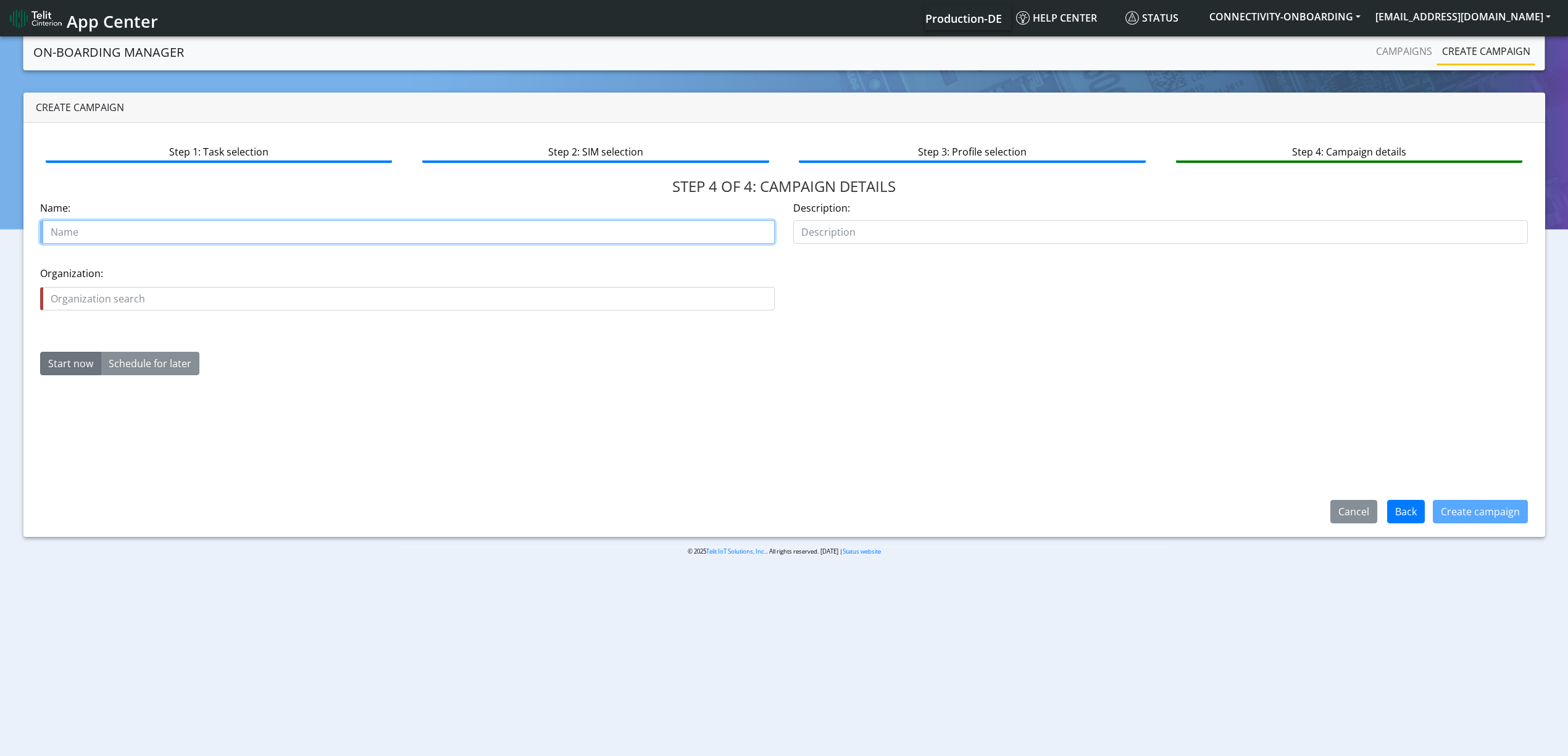
paste input "TrapMe A/S ([PERSON_NAME])"
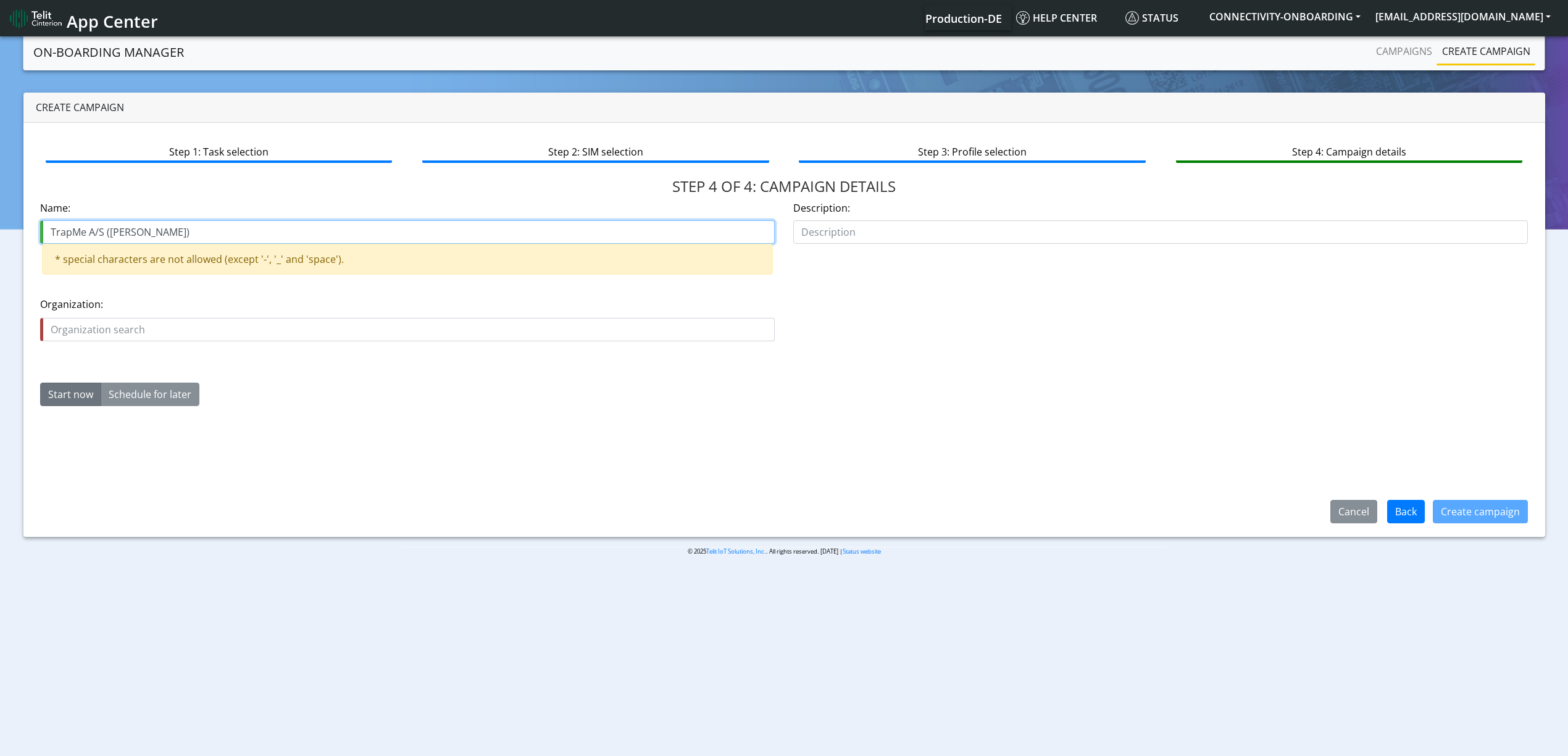
drag, startPoint x: 94, startPoint y: 232, endPoint x: 104, endPoint y: 235, distance: 10.4
click at [104, 235] on input "TrapMe A/S ([PERSON_NAME])" at bounding box center [408, 232] width 735 height 24
click at [159, 235] on input "TrapMe ([PERSON_NAME])" at bounding box center [408, 232] width 735 height 24
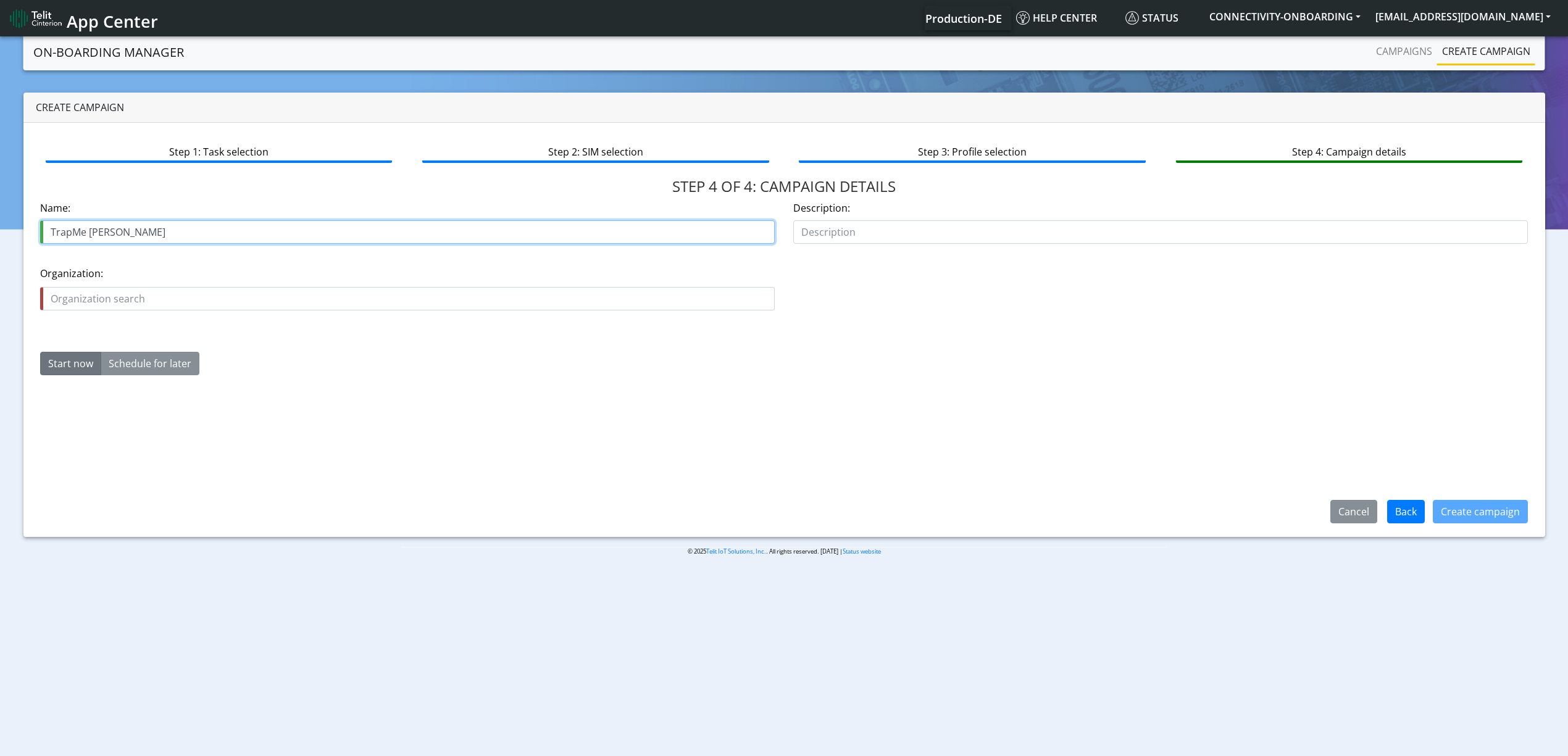
click at [159, 235] on input "TrapMe [PERSON_NAME]" at bounding box center [408, 232] width 735 height 24
type input "TrapMe [PERSON_NAME] Starter"
click at [260, 285] on div "Organization is required Organization:" at bounding box center [408, 288] width 735 height 45
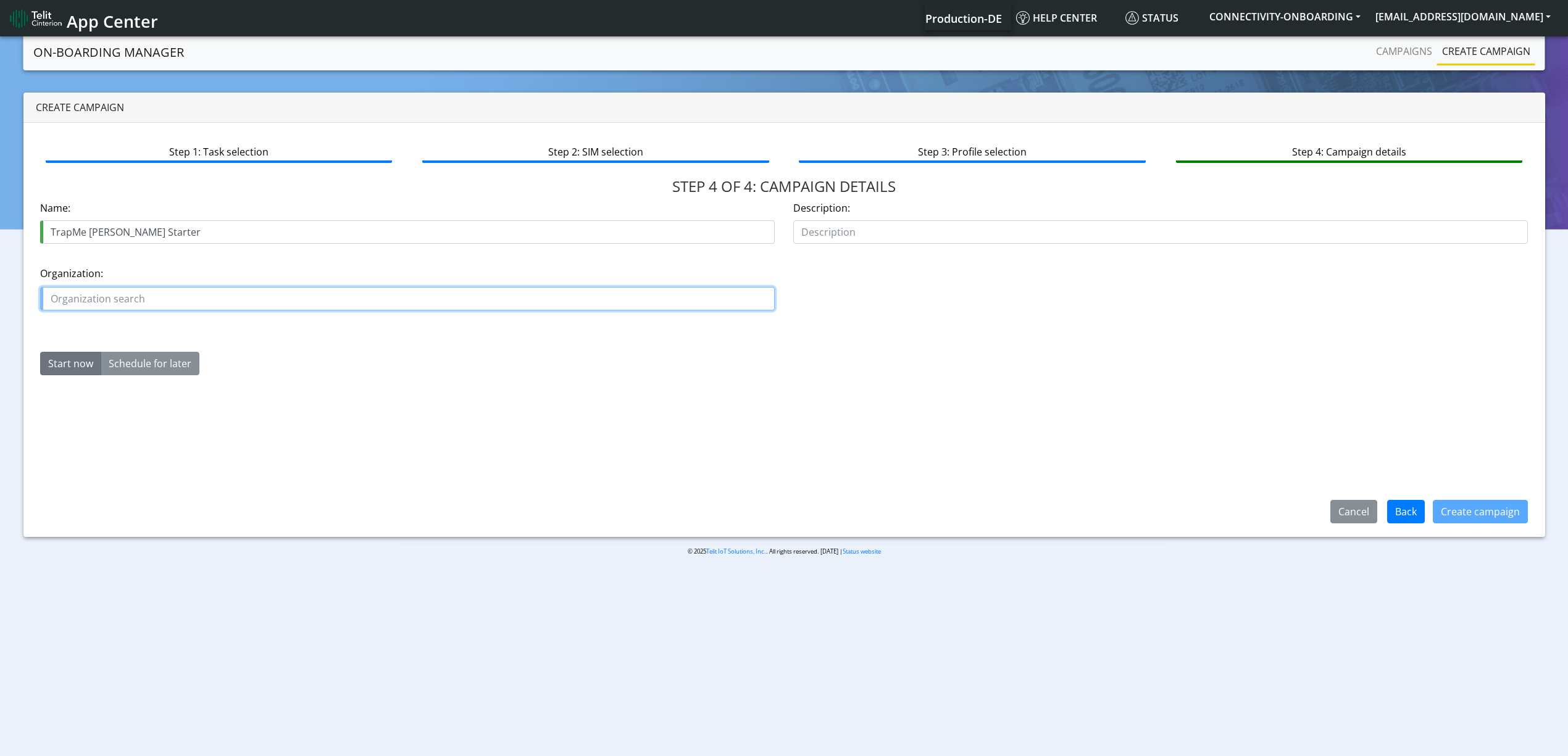
click at [250, 303] on input "text" at bounding box center [408, 299] width 735 height 24
paste input "CBSVENDSEN"
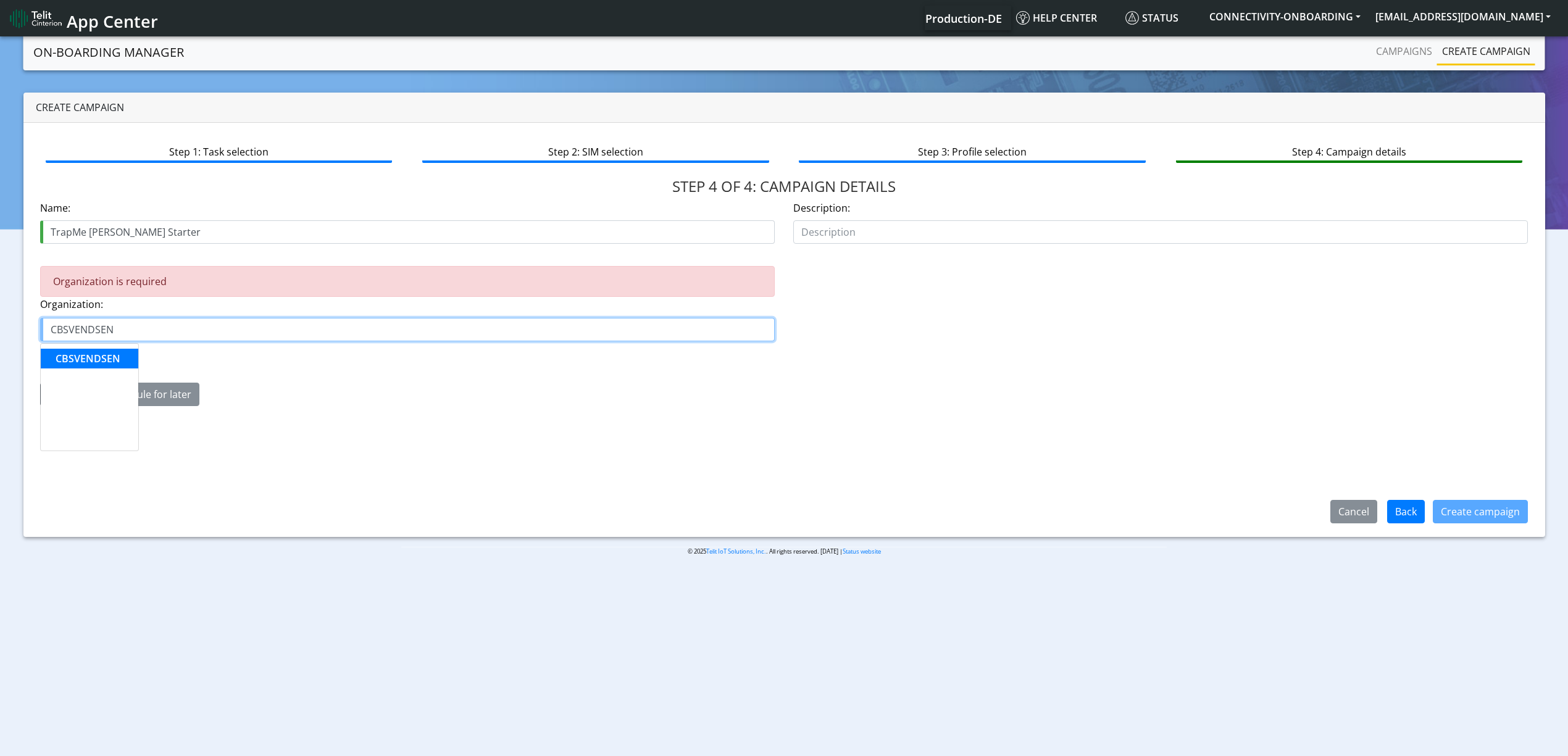
click at [130, 355] on button "CBSVENDSEN" at bounding box center [89, 358] width 98 height 20
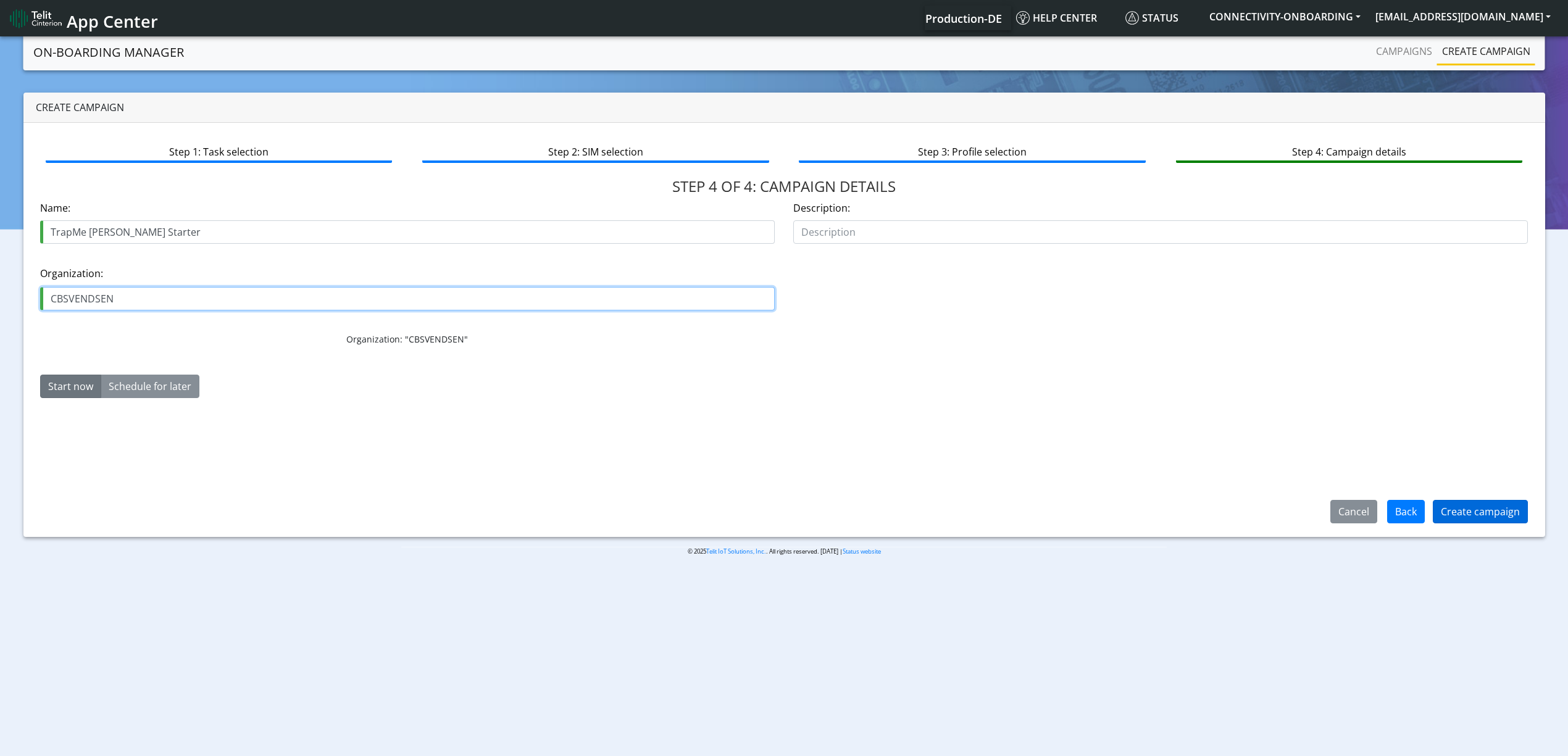
type input "CBSVENDSEN"
click at [1494, 500] on button "Create campaign" at bounding box center [1480, 512] width 95 height 24
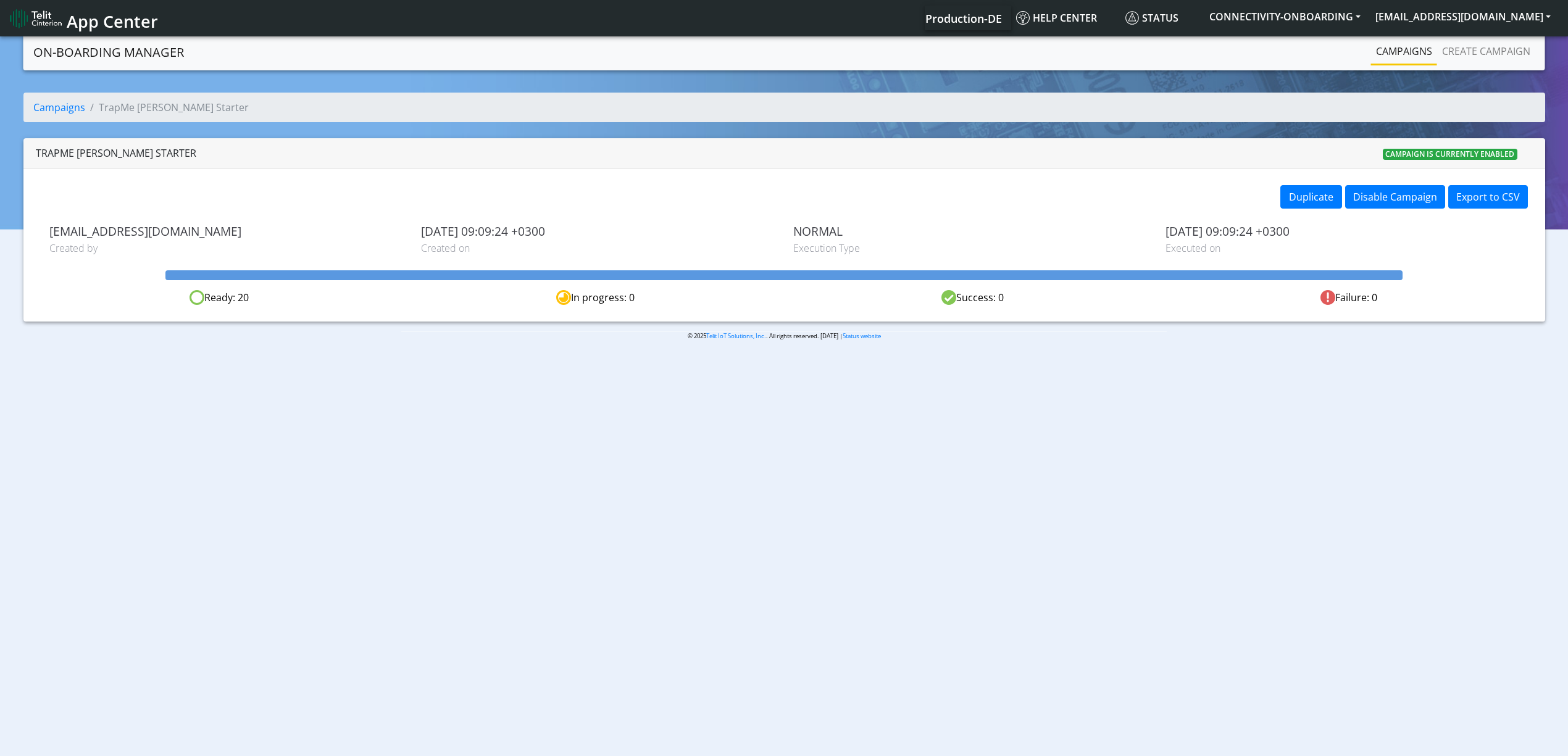
click at [1381, 66] on nav "On-Boarding Manager Campaigns Create campaign" at bounding box center [784, 52] width 1522 height 37
click at [1383, 64] on li "Campaigns" at bounding box center [1404, 52] width 66 height 27
click at [1383, 63] on li "Campaigns" at bounding box center [1404, 52] width 66 height 27
click at [1380, 54] on link "Campaigns" at bounding box center [1404, 52] width 66 height 25
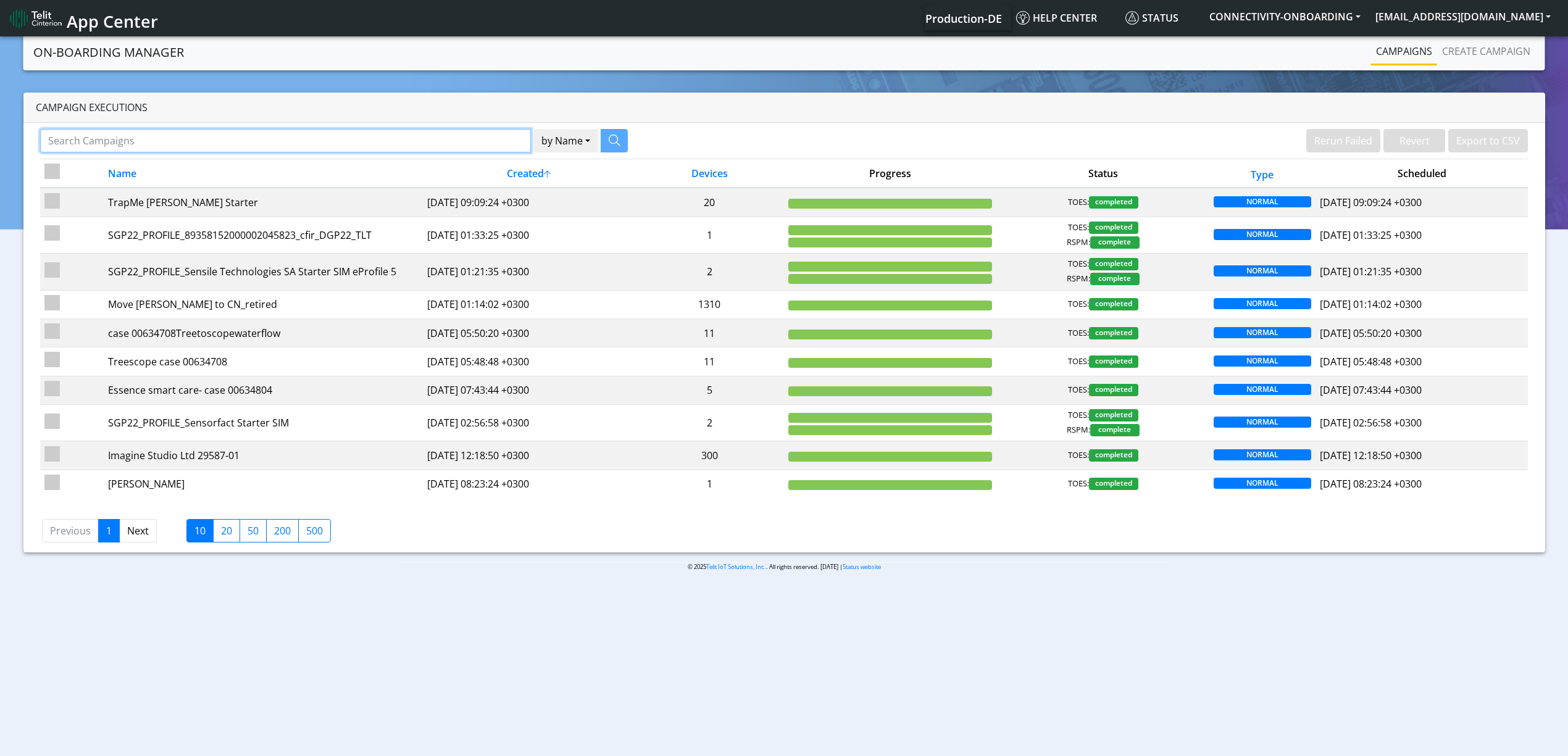
click at [355, 151] on input "Search Campaigns" at bounding box center [286, 141] width 491 height 24
type input "Order"
click at [598, 139] on icon "button" at bounding box center [599, 140] width 11 height 11
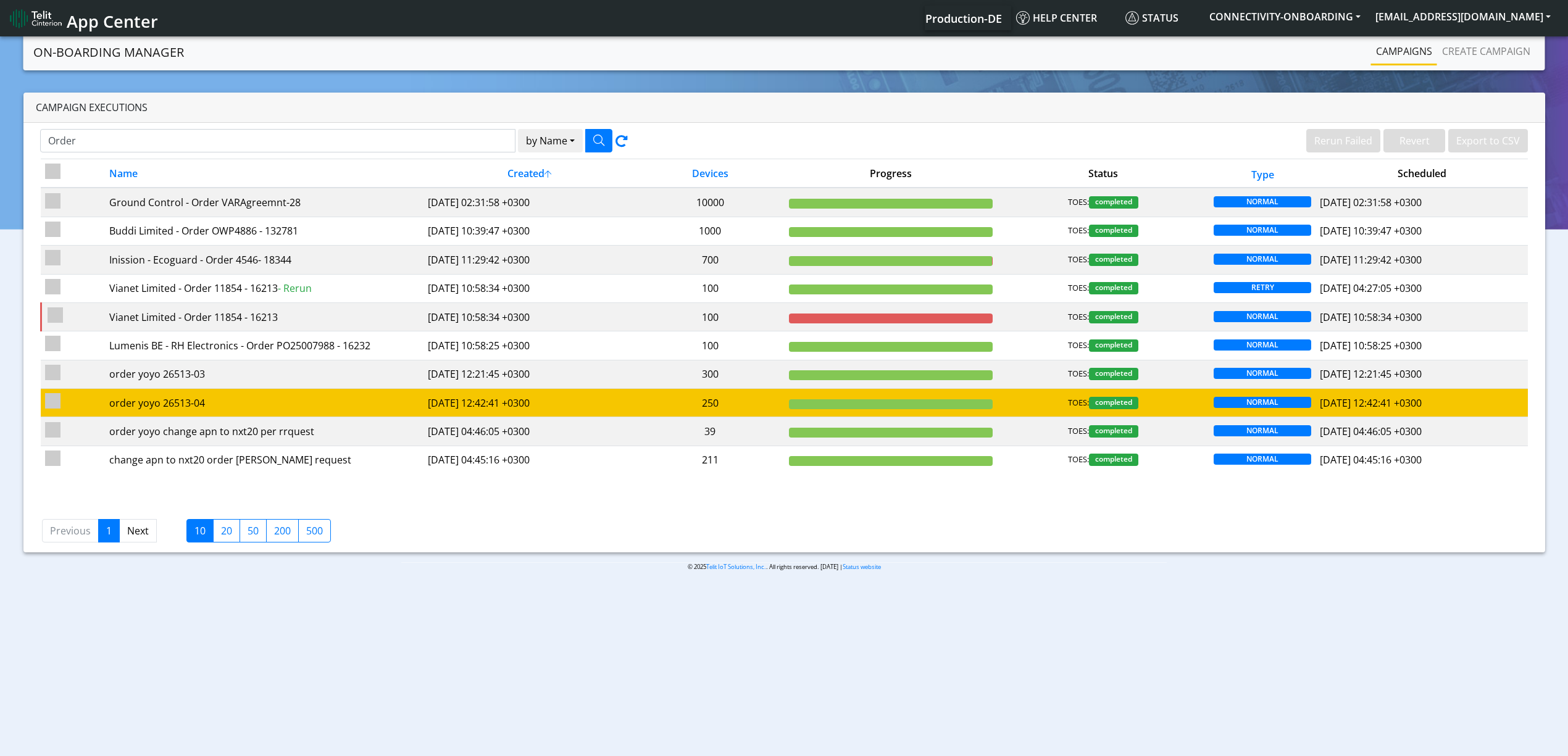
click at [250, 396] on td "order yoyo 26513-04" at bounding box center [264, 403] width 319 height 29
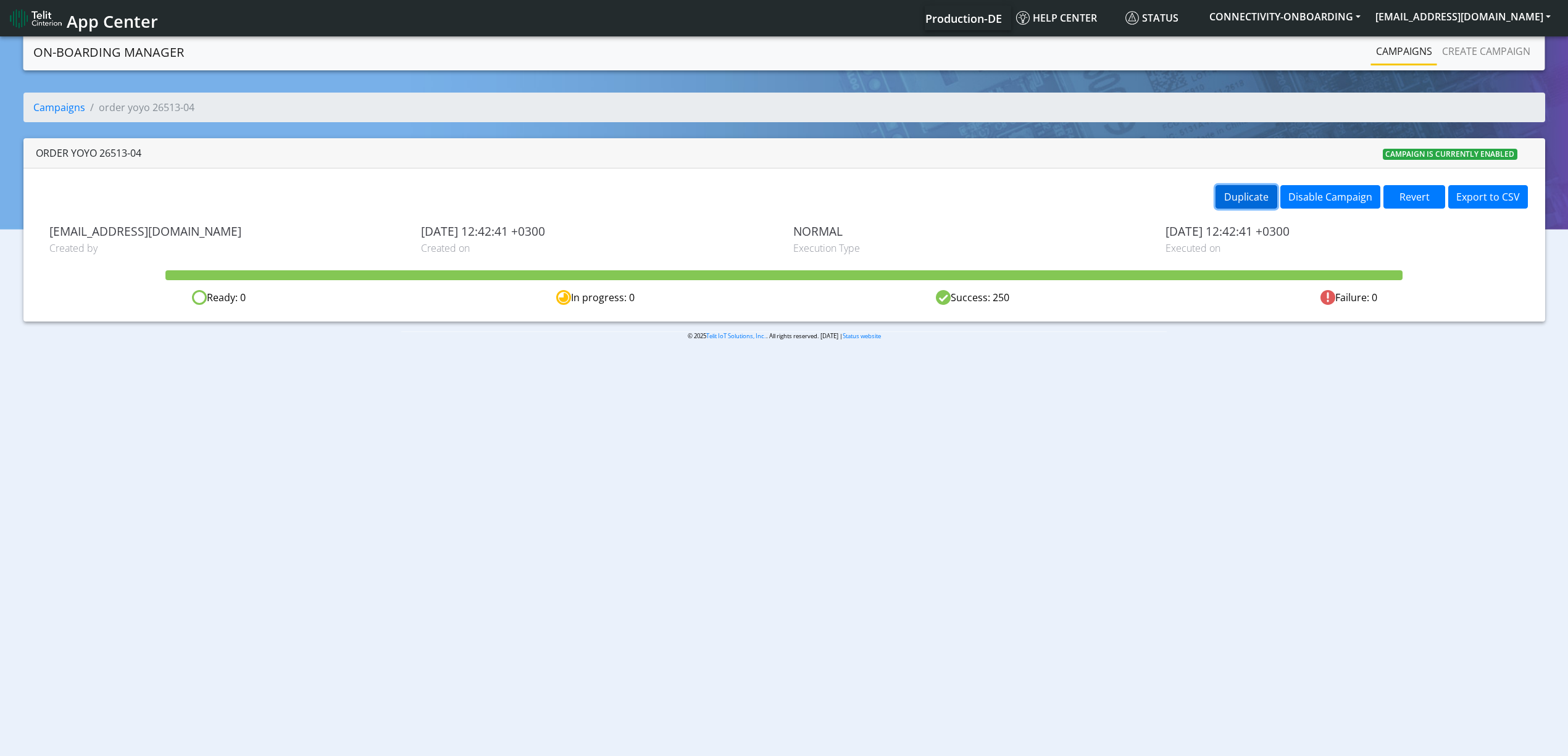
click at [1228, 207] on button "Duplicate" at bounding box center [1246, 197] width 62 height 24
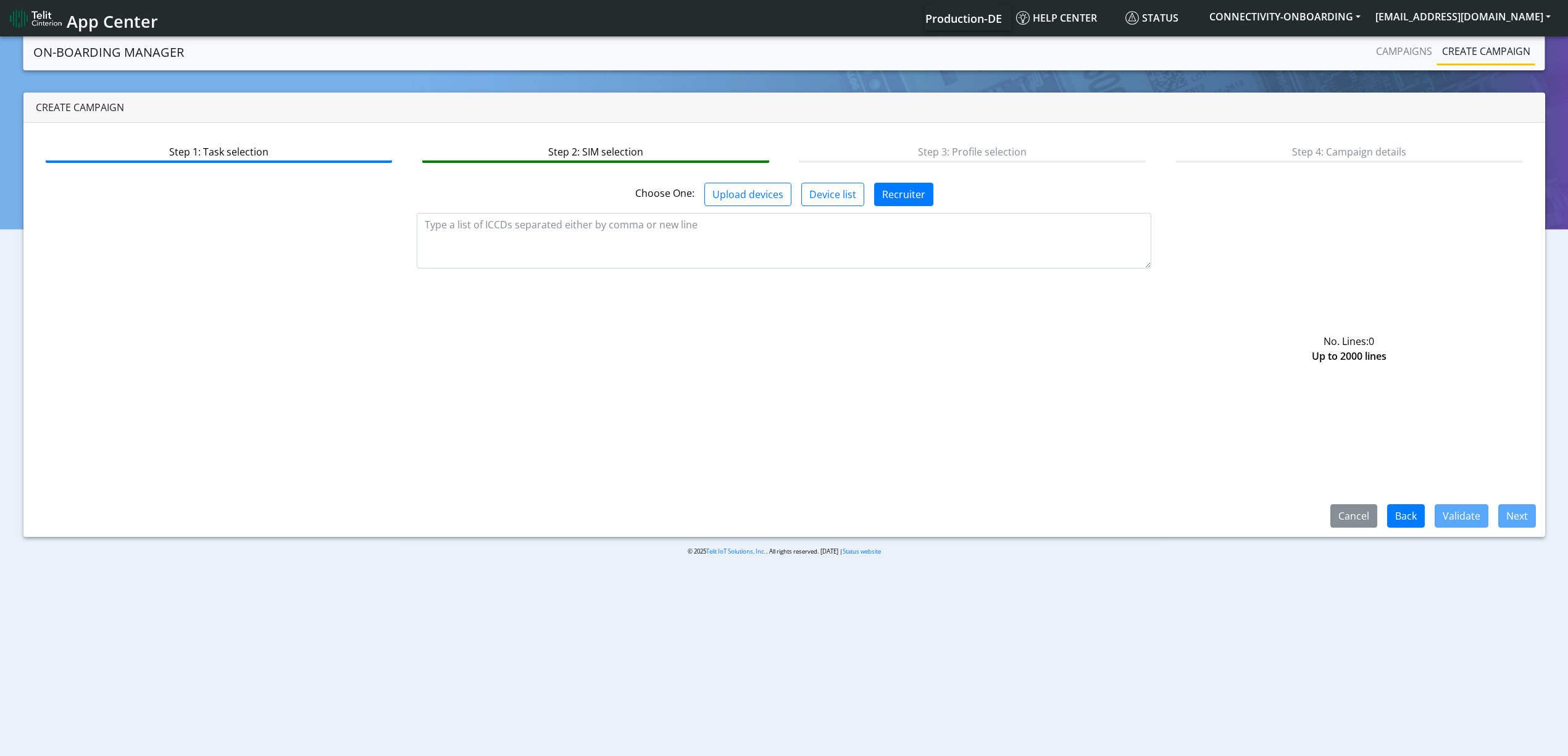
click at [643, 278] on div "No. Lines: 0 Up to 2000 lines" at bounding box center [784, 251] width 1507 height 70
click at [644, 252] on textarea at bounding box center [784, 240] width 735 height 55
paste textarea "89358151000034906233 89358151000034906241 89358151000034906258 8935815100003490…"
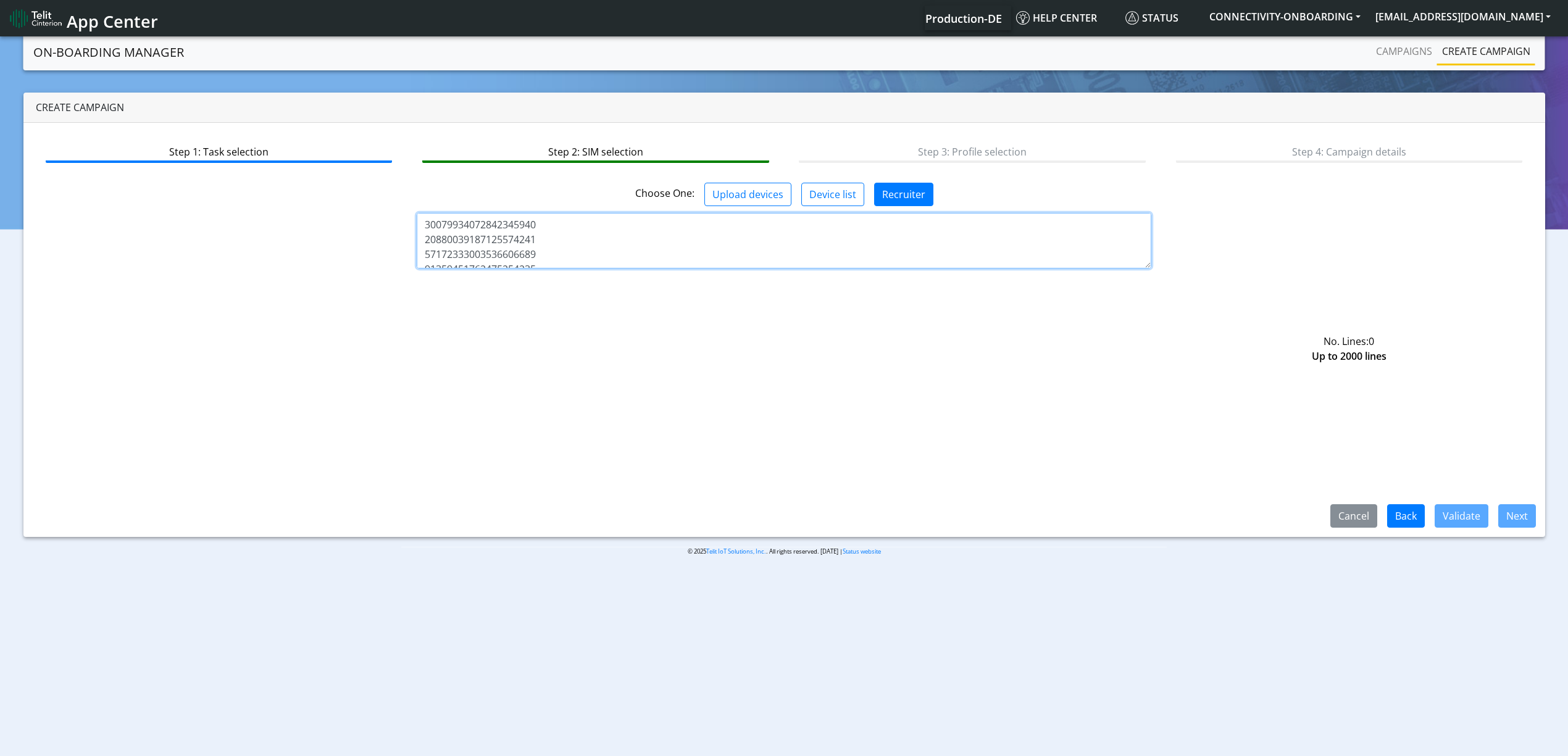
scroll to position [4407, 0]
type textarea "89358151000034906233 89358151000034906241 89358151000034906258 8935815100003490…"
click at [1441, 512] on button "Validate" at bounding box center [1462, 516] width 53 height 24
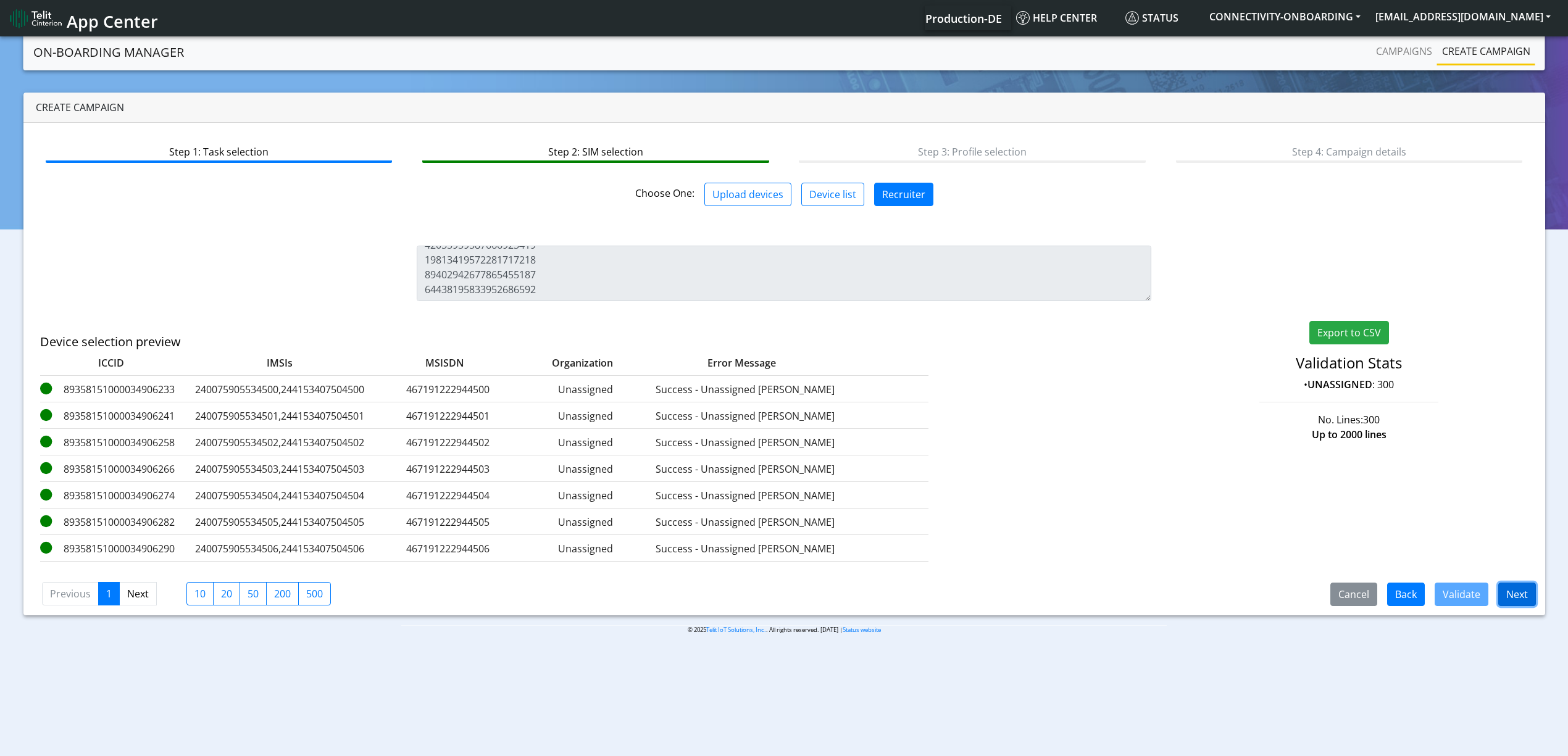
click at [1515, 598] on button "Next" at bounding box center [1517, 594] width 38 height 24
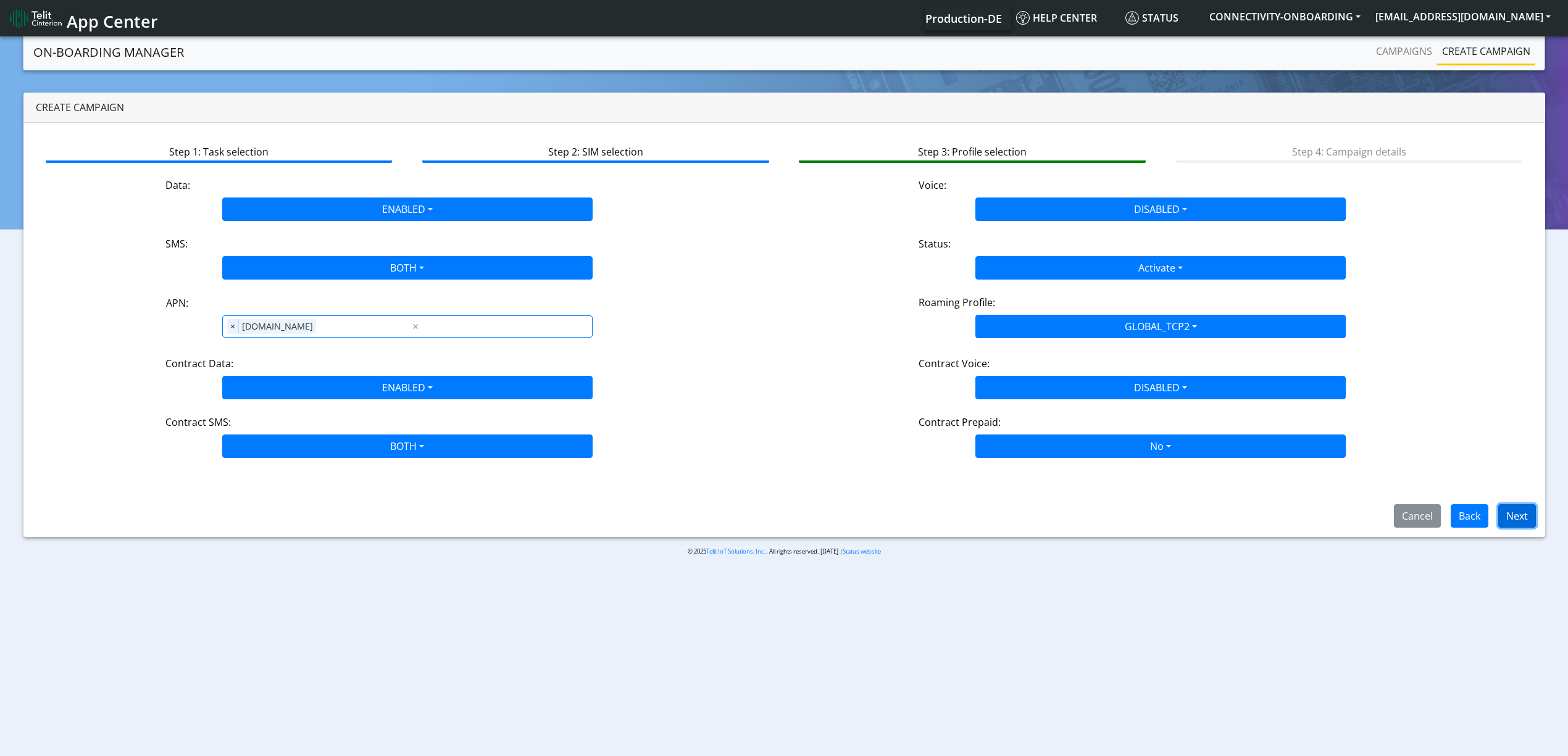
click at [1509, 508] on button "Next" at bounding box center [1517, 516] width 38 height 24
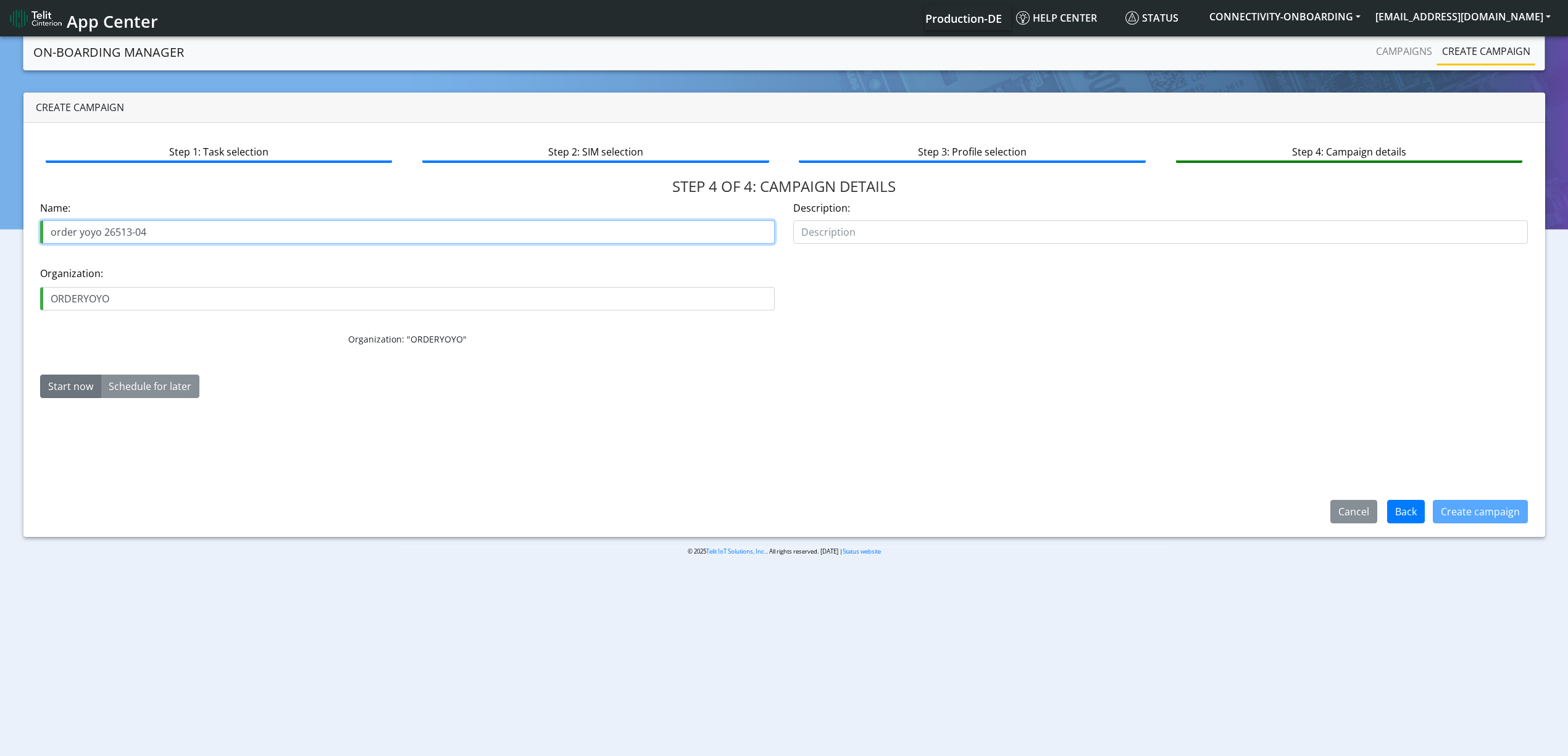
click at [149, 221] on input "order yoyo 26513-04" at bounding box center [408, 232] width 735 height 24
drag, startPoint x: 137, startPoint y: 222, endPoint x: 159, endPoint y: 225, distance: 22.2
click at [159, 225] on input "order yoyo 26513-04" at bounding box center [408, 232] width 735 height 24
click at [226, 237] on input "order yoyo 26513-04" at bounding box center [408, 232] width 735 height 24
type input "order yoyo 26513-04 2nd"
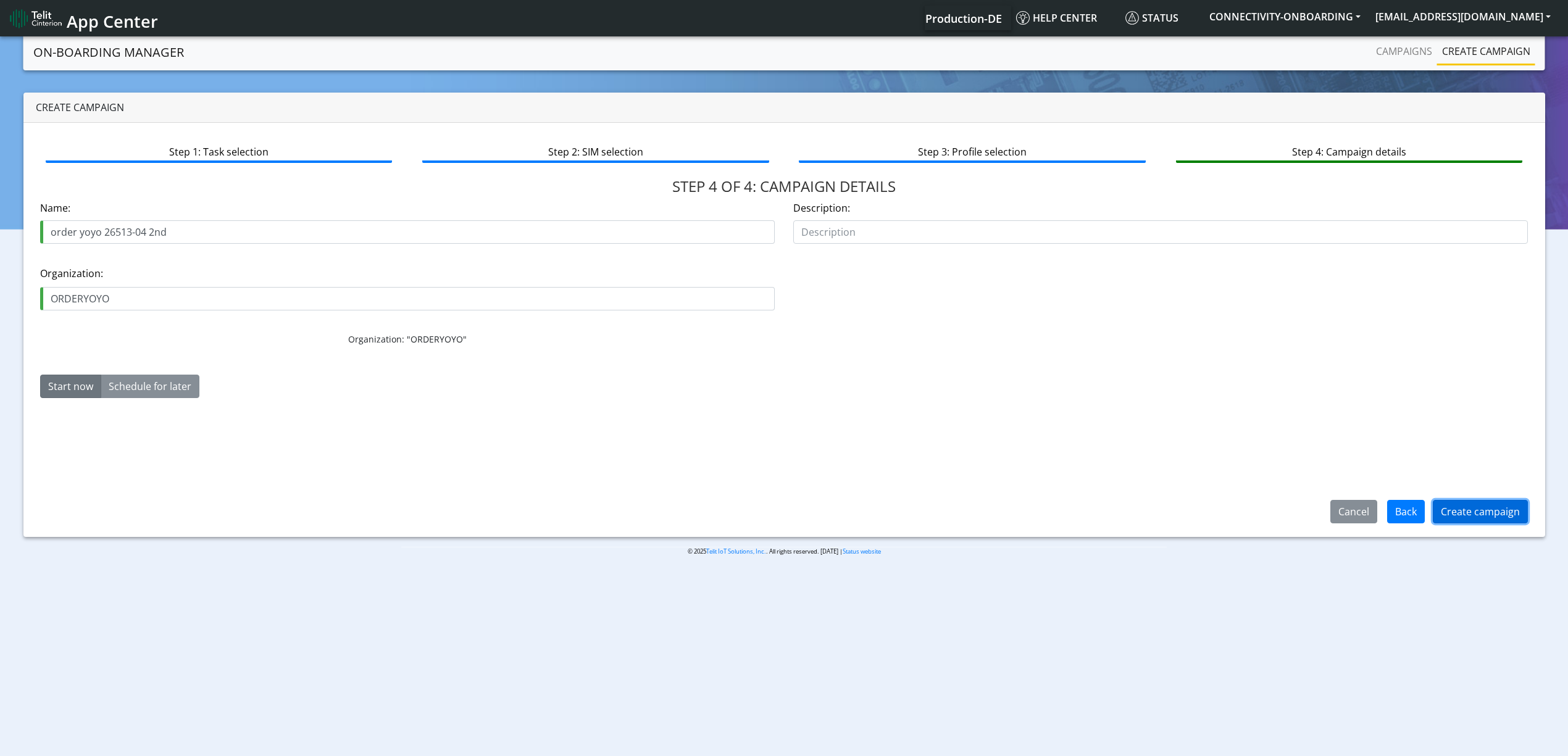
click at [1467, 509] on button "Create campaign" at bounding box center [1480, 512] width 95 height 24
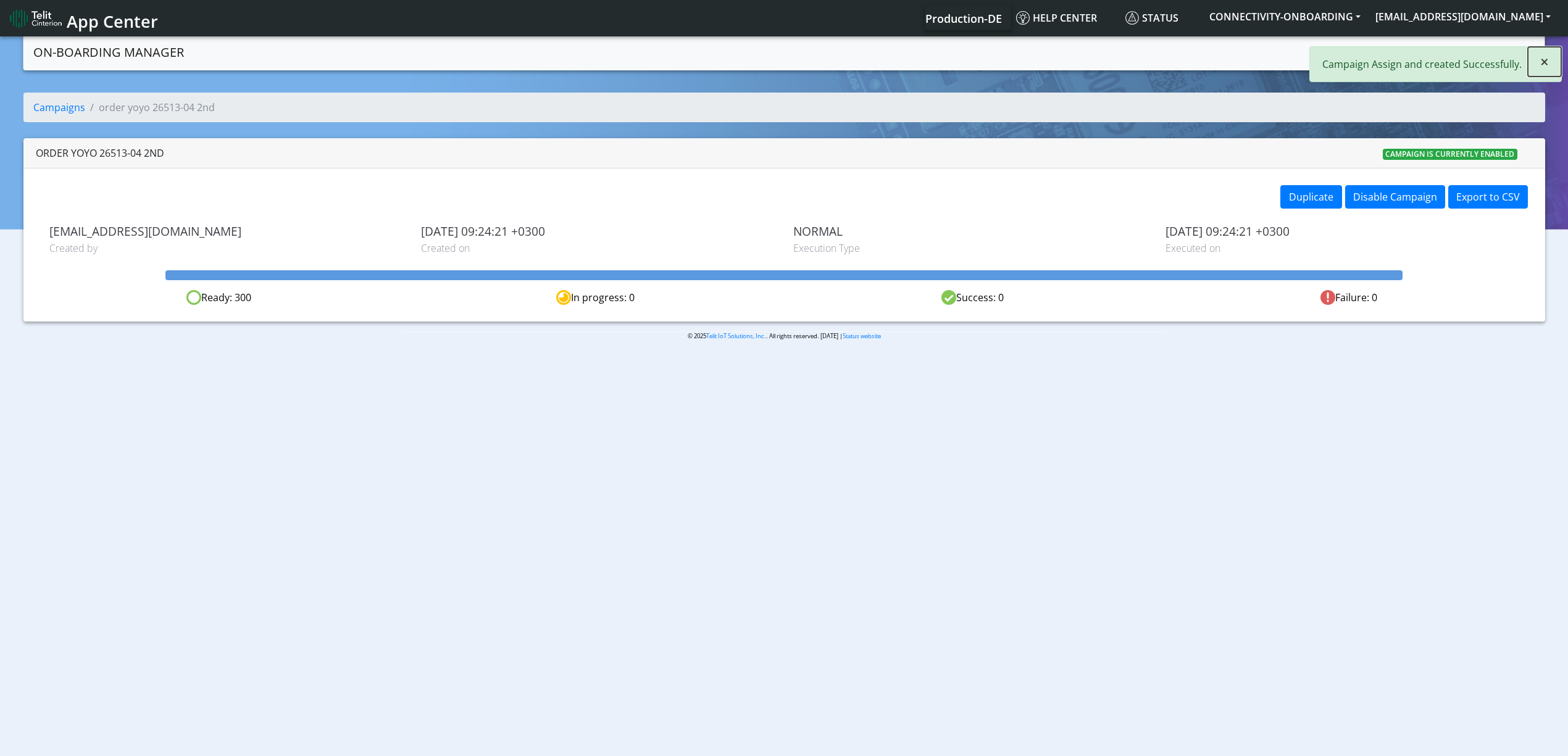
click at [1537, 69] on button "×" at bounding box center [1545, 62] width 34 height 30
click at [1404, 57] on link "Campaigns" at bounding box center [1404, 52] width 66 height 25
